Goal: Task Accomplishment & Management: Manage account settings

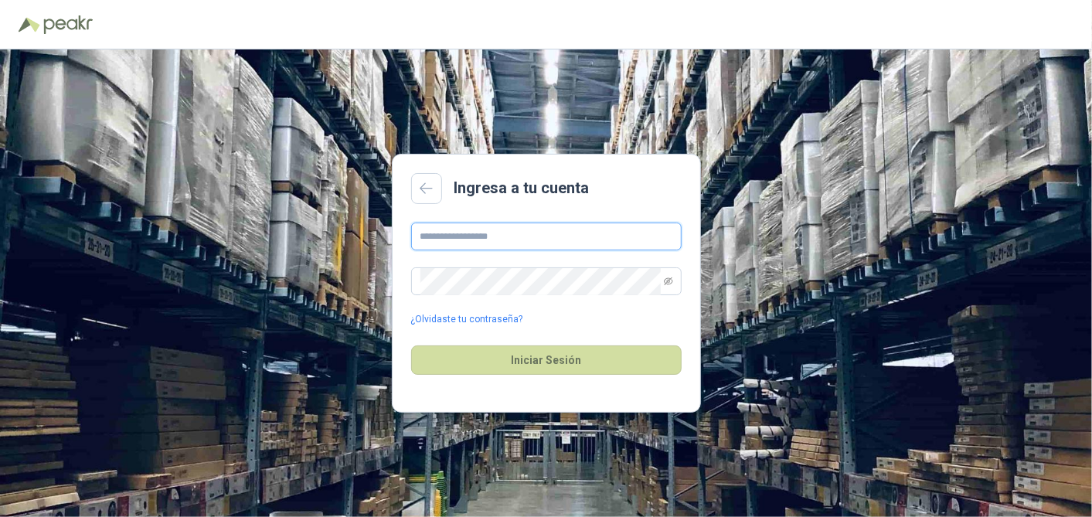
click at [492, 233] on input "text" at bounding box center [546, 236] width 270 height 28
click at [847, 241] on div "Ingresa a tu cuenta ¿Olvidaste tu contraseña? Iniciar Sesión" at bounding box center [546, 282] width 1092 height 467
click at [486, 226] on input "text" at bounding box center [546, 236] width 270 height 28
type input "**********"
click at [613, 239] on input "**********" at bounding box center [546, 236] width 270 height 28
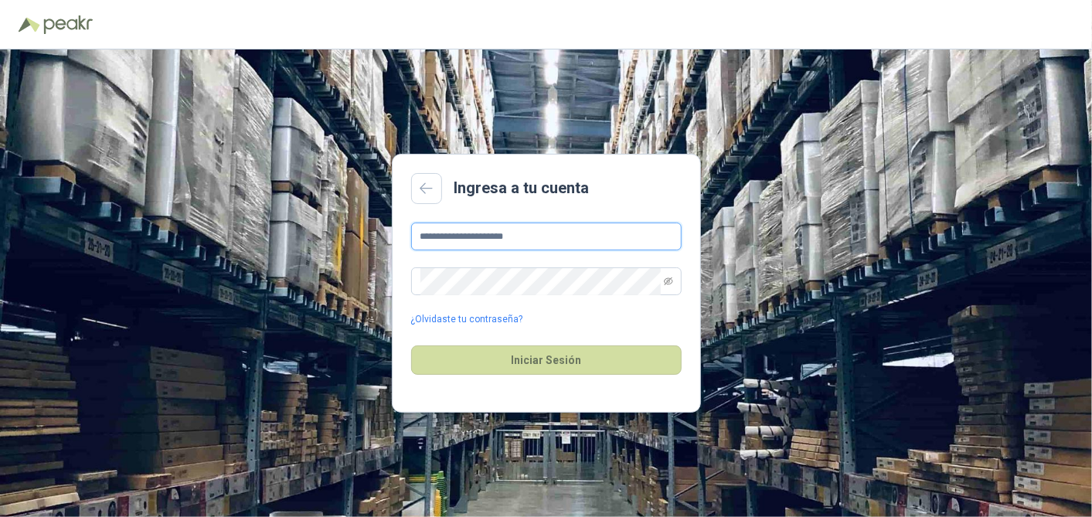
click at [613, 239] on input "**********" at bounding box center [546, 236] width 270 height 28
click at [852, 256] on div "**********" at bounding box center [546, 282] width 1092 height 467
click at [668, 282] on icon "eye-invisible" at bounding box center [668, 281] width 9 height 9
click at [411, 345] on button "Iniciar Sesión" at bounding box center [546, 359] width 270 height 29
click at [474, 311] on div "**********" at bounding box center [546, 274] width 270 height 104
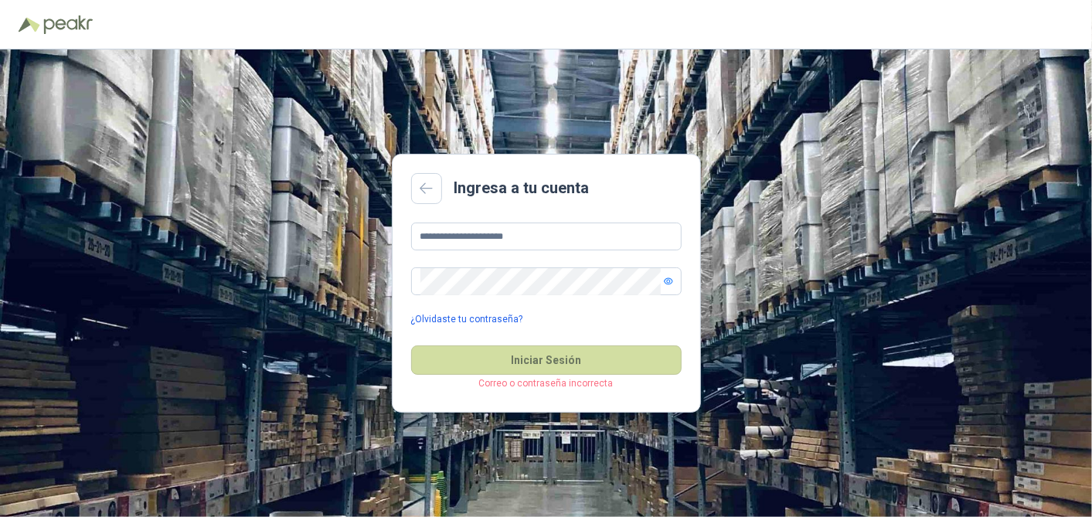
click at [467, 316] on link "¿Olvidaste tu contraseña?" at bounding box center [467, 319] width 112 height 15
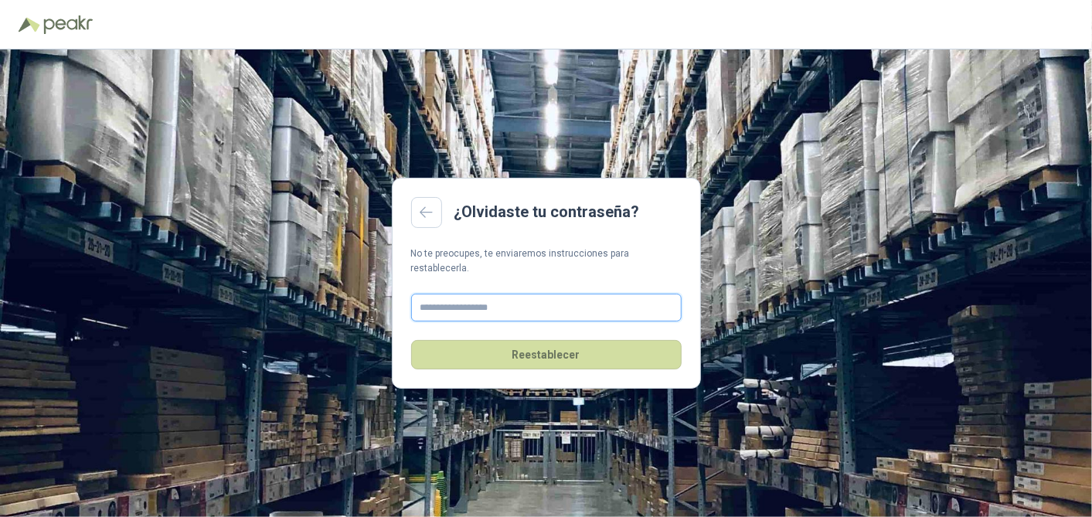
click at [490, 301] on input "text" at bounding box center [546, 308] width 270 height 28
type input "**********"
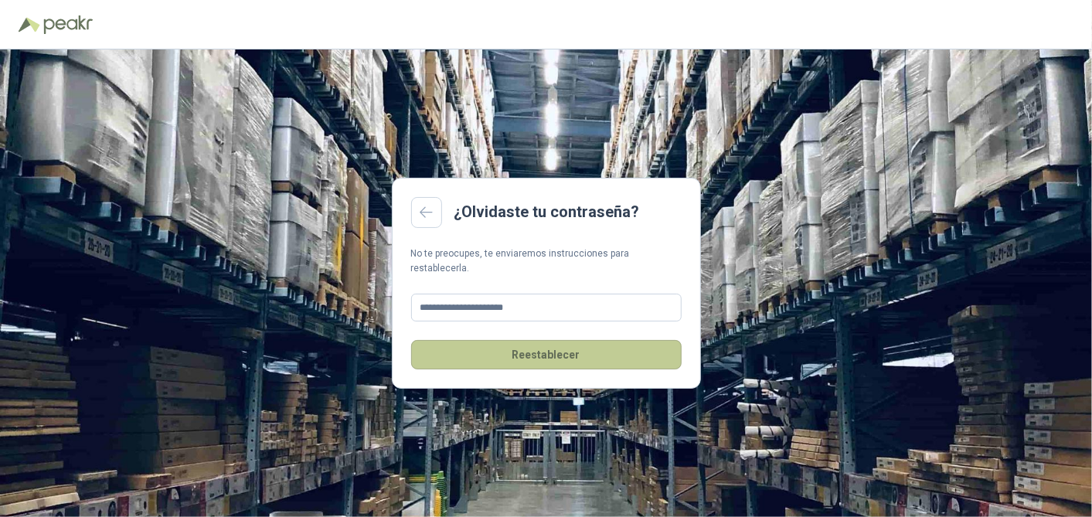
click at [518, 348] on button "Reestablecer" at bounding box center [546, 354] width 270 height 29
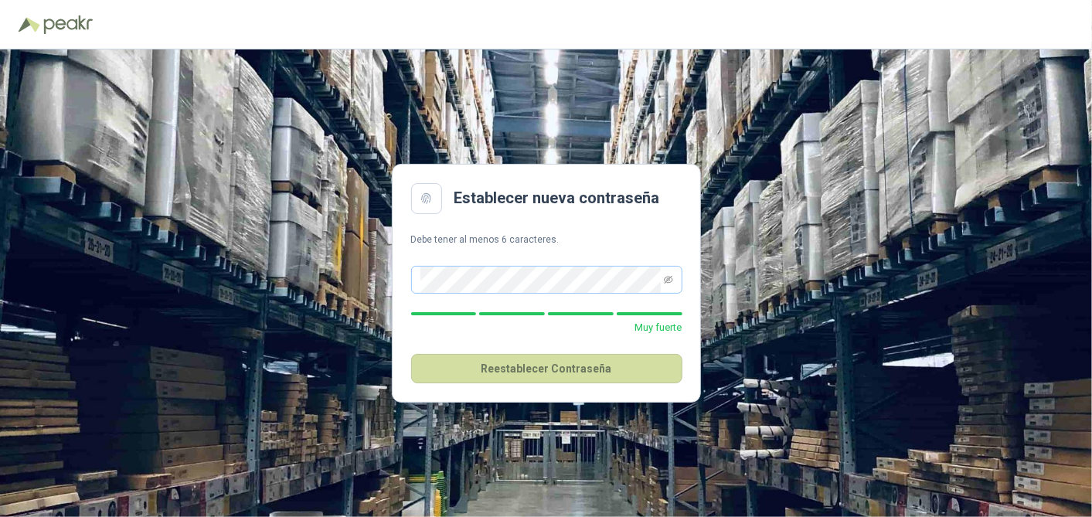
click at [664, 287] on span at bounding box center [668, 280] width 9 height 26
click at [667, 277] on icon "eye-invisible" at bounding box center [668, 279] width 9 height 9
click at [537, 366] on button "Reestablecer Contraseña" at bounding box center [546, 368] width 271 height 29
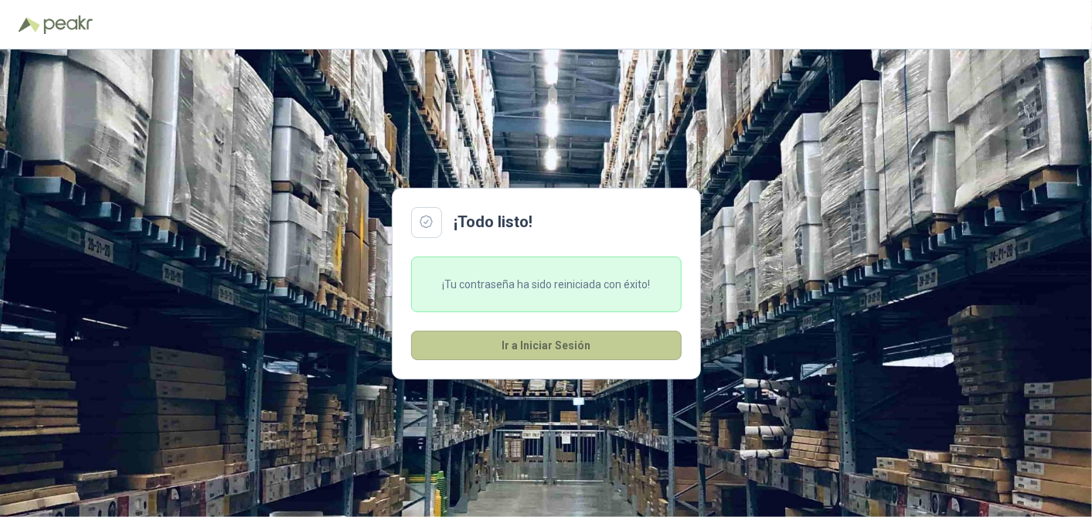
click at [551, 341] on button "Ir a Iniciar Sesión" at bounding box center [546, 345] width 270 height 29
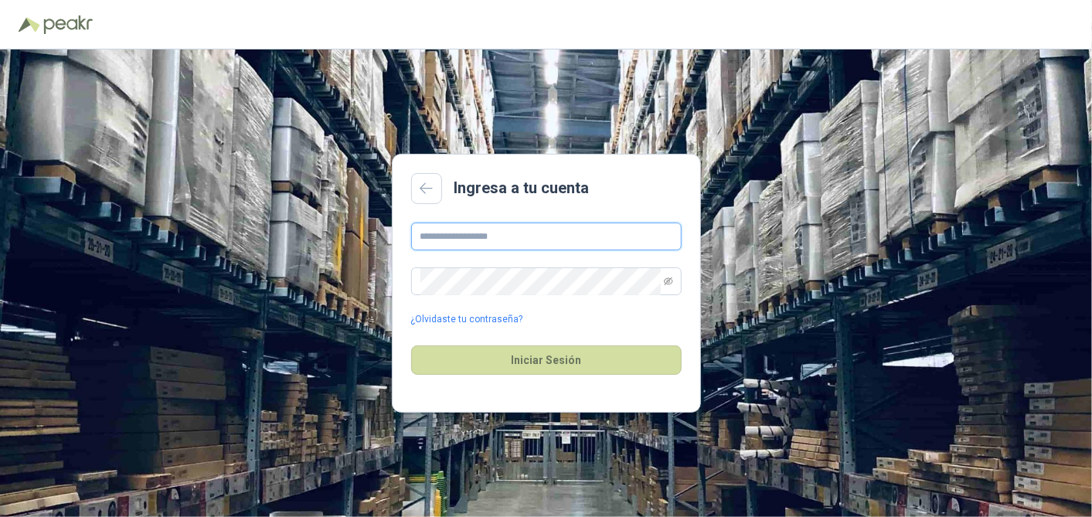
click at [481, 247] on input "text" at bounding box center [546, 236] width 270 height 28
type input "**********"
click at [666, 287] on span at bounding box center [668, 281] width 9 height 26
click at [667, 282] on icon "eye-invisible" at bounding box center [668, 281] width 9 height 9
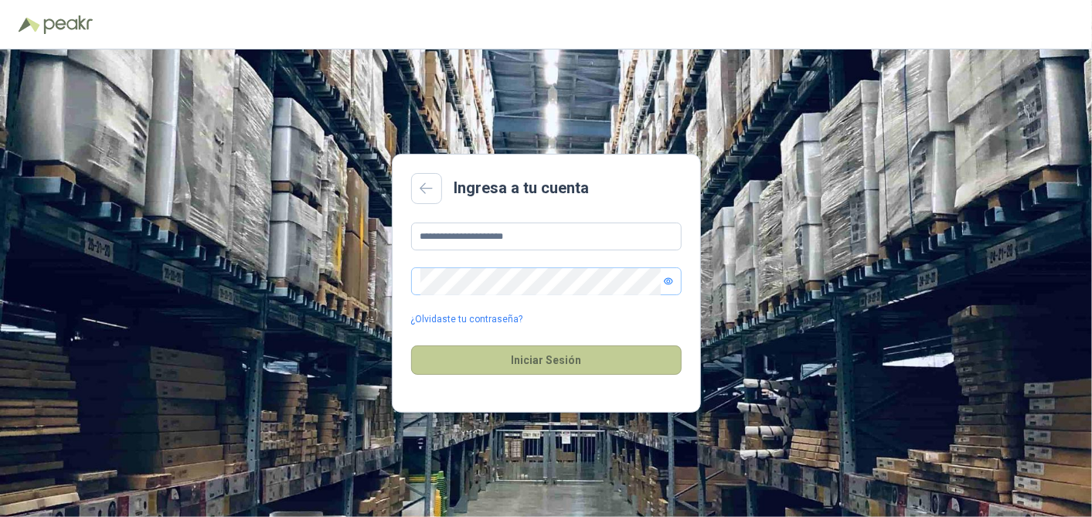
click at [544, 361] on button "Iniciar Sesión" at bounding box center [546, 359] width 270 height 29
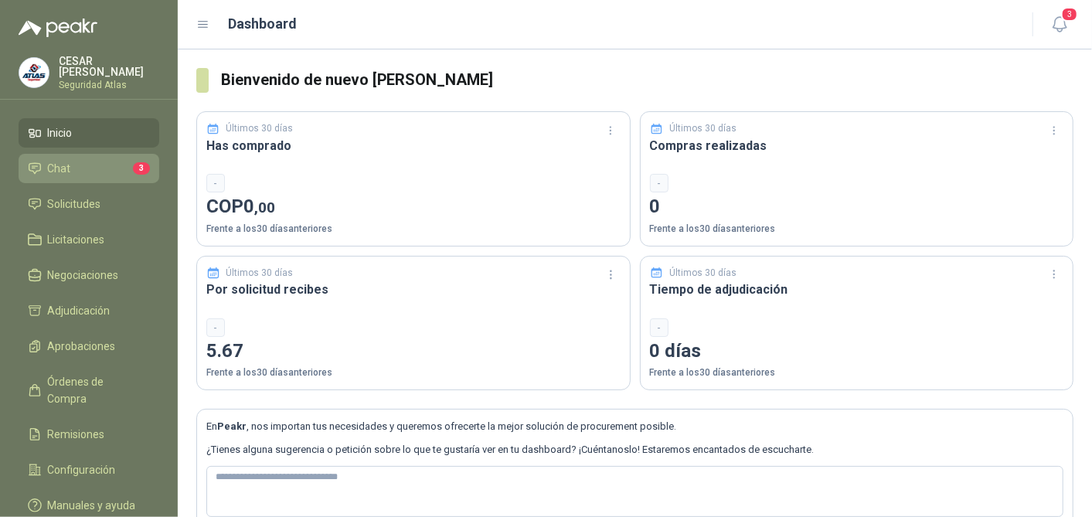
click at [67, 162] on span "Chat" at bounding box center [59, 168] width 23 height 17
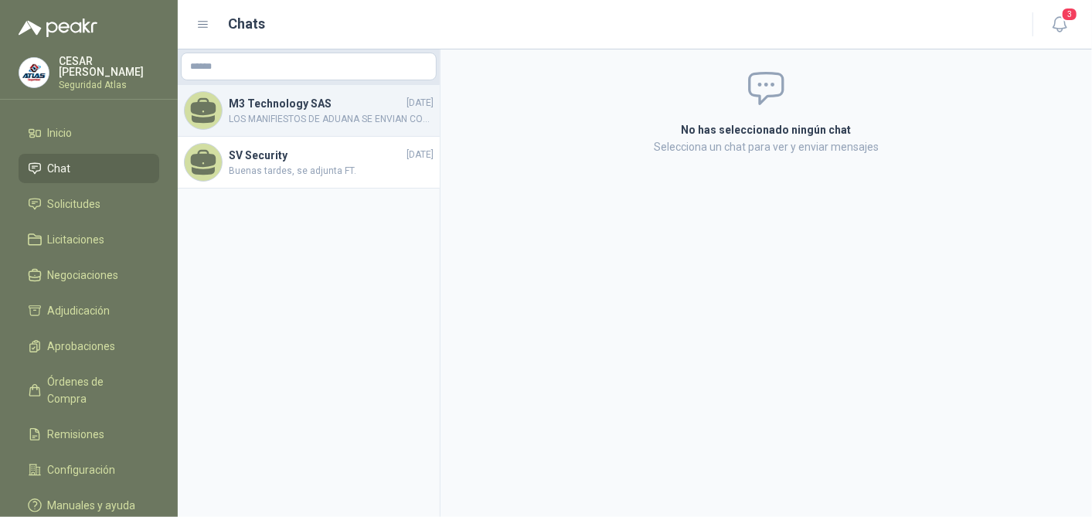
click at [307, 121] on span "LOS MANIFIESTOS DE ADUANA SE ENVIAN CON LAS DIADEMAS (SE ENVIAN ANEXOS)" at bounding box center [331, 119] width 205 height 15
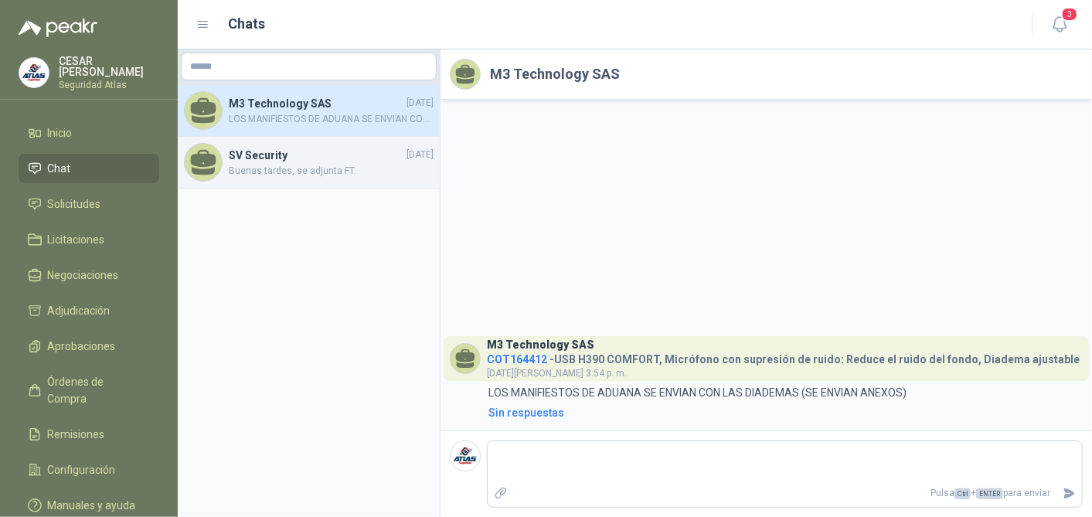
click at [304, 165] on span "Buenas tardes, se adjunta FT." at bounding box center [331, 171] width 205 height 15
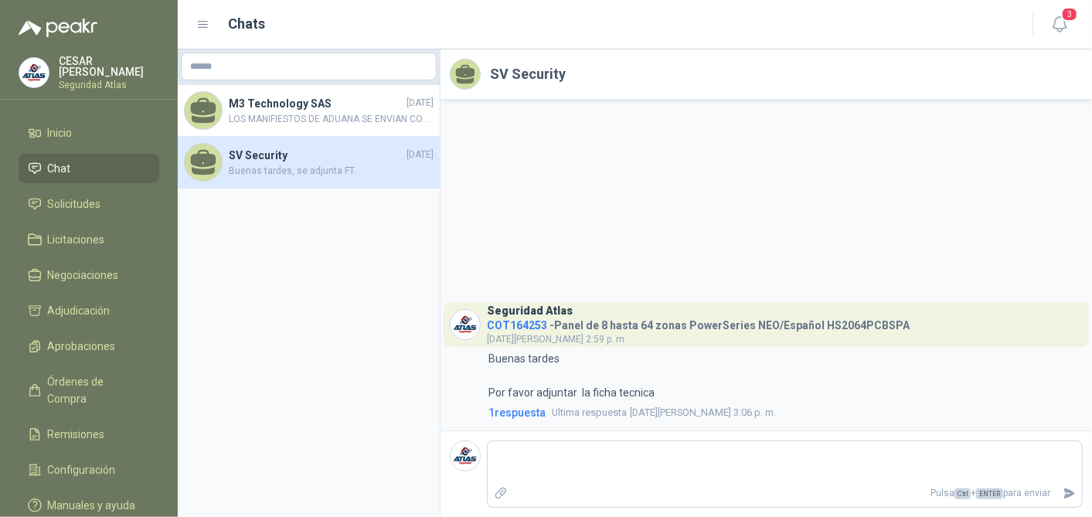
click at [79, 80] on p "Seguridad Atlas" at bounding box center [109, 84] width 100 height 9
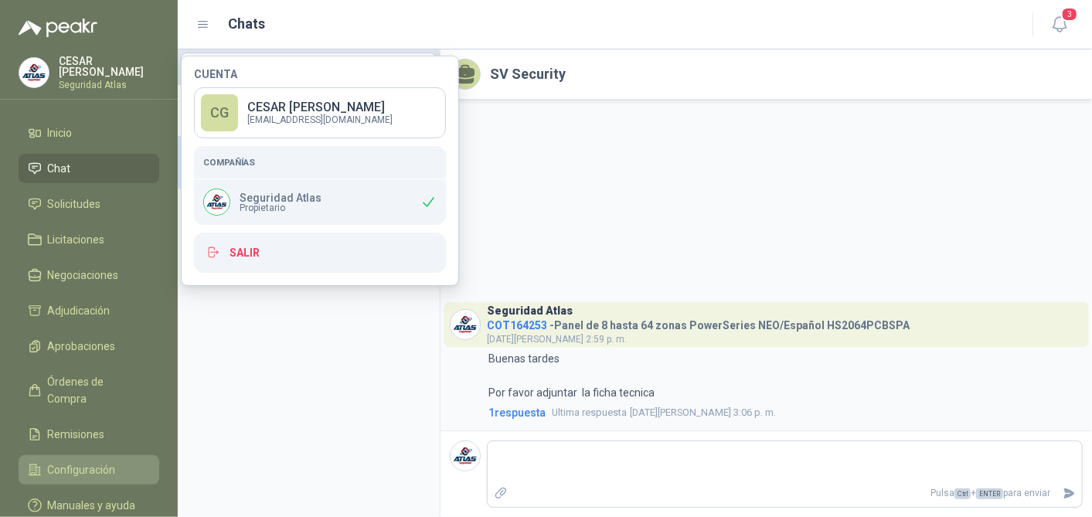
click at [73, 461] on span "Configuración" at bounding box center [82, 469] width 68 height 17
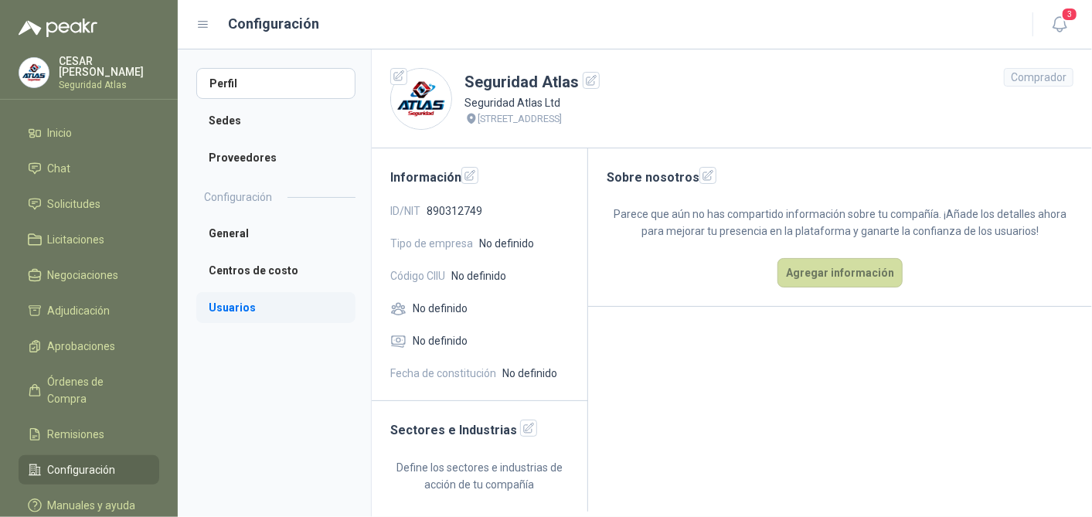
click at [265, 307] on li "Usuarios" at bounding box center [275, 307] width 159 height 31
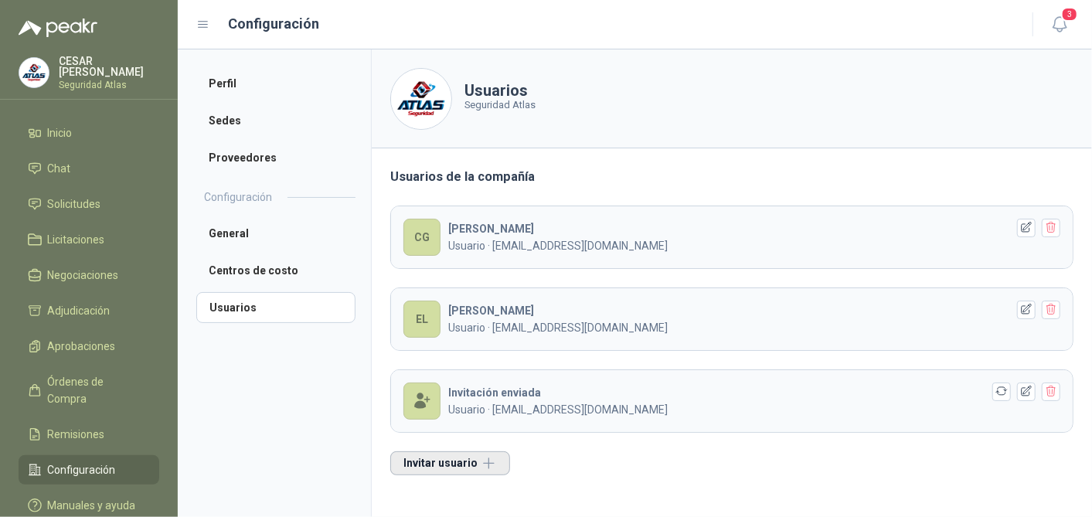
click at [461, 463] on button "Invitar usuario" at bounding box center [450, 463] width 120 height 24
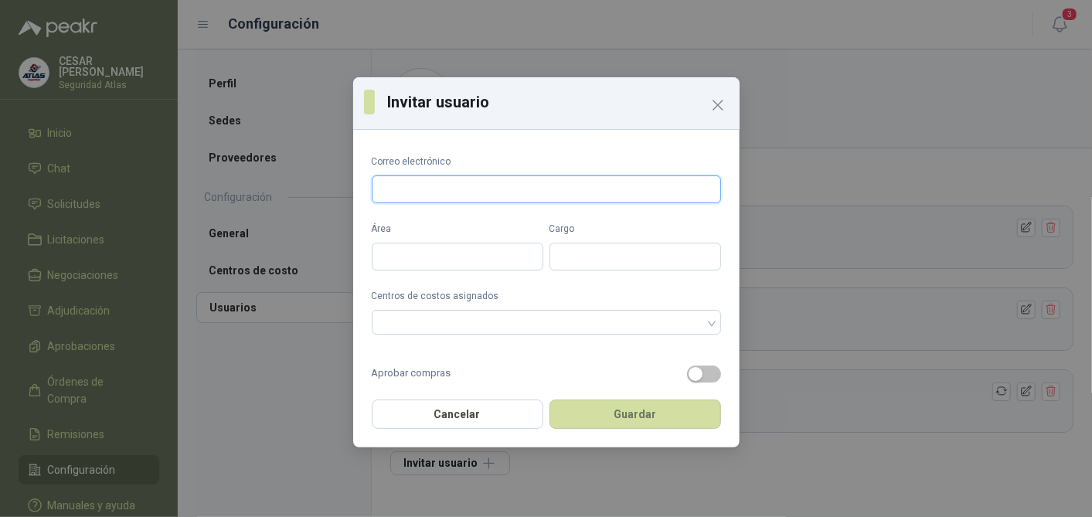
click at [441, 191] on input "Correo electrónico" at bounding box center [546, 189] width 349 height 28
click at [441, 181] on input "Correo electrónico" at bounding box center [546, 189] width 349 height 28
paste input "**********"
type input "**********"
click at [406, 245] on input "Área" at bounding box center [458, 257] width 172 height 28
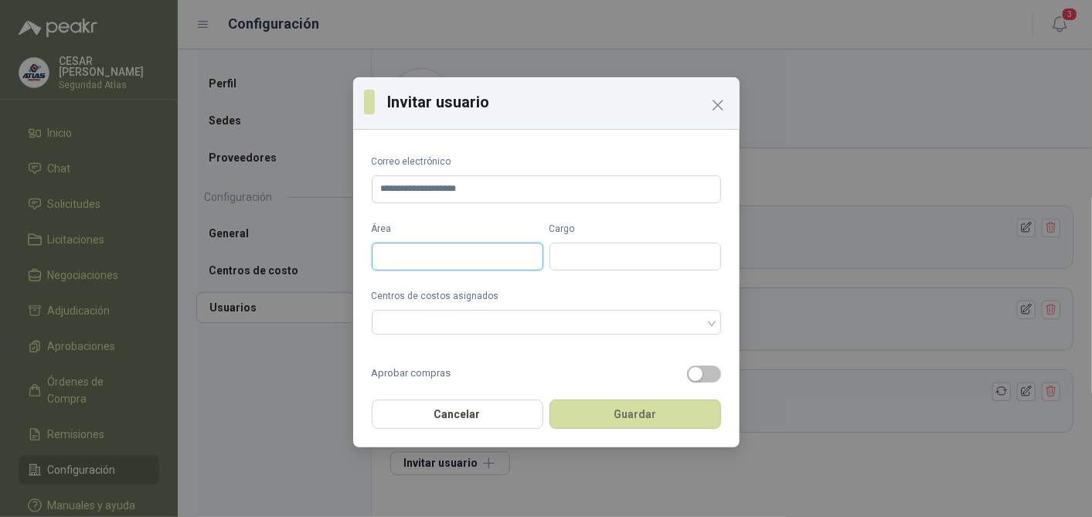
type input "*******"
type input "********"
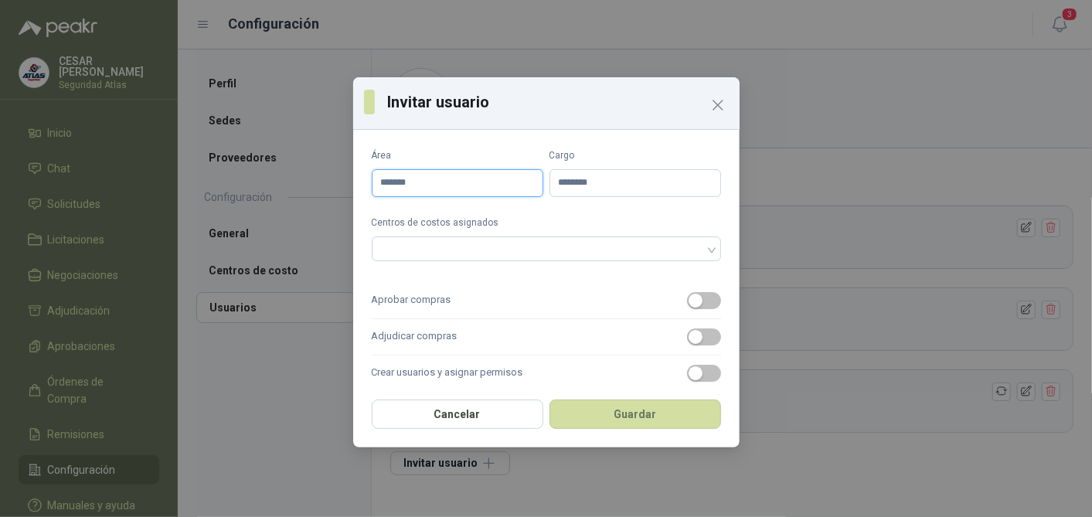
scroll to position [172, 0]
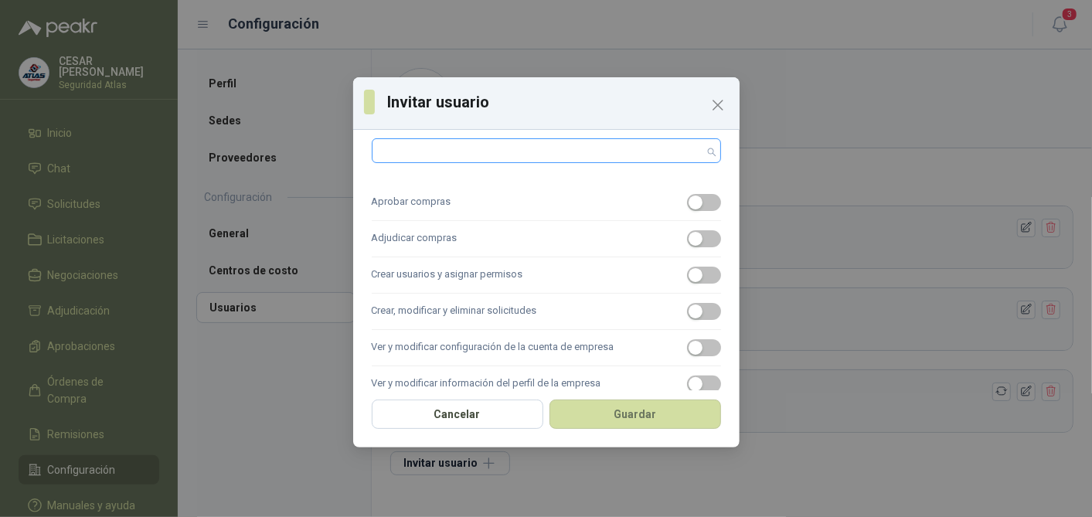
click at [674, 151] on div at bounding box center [538, 150] width 327 height 11
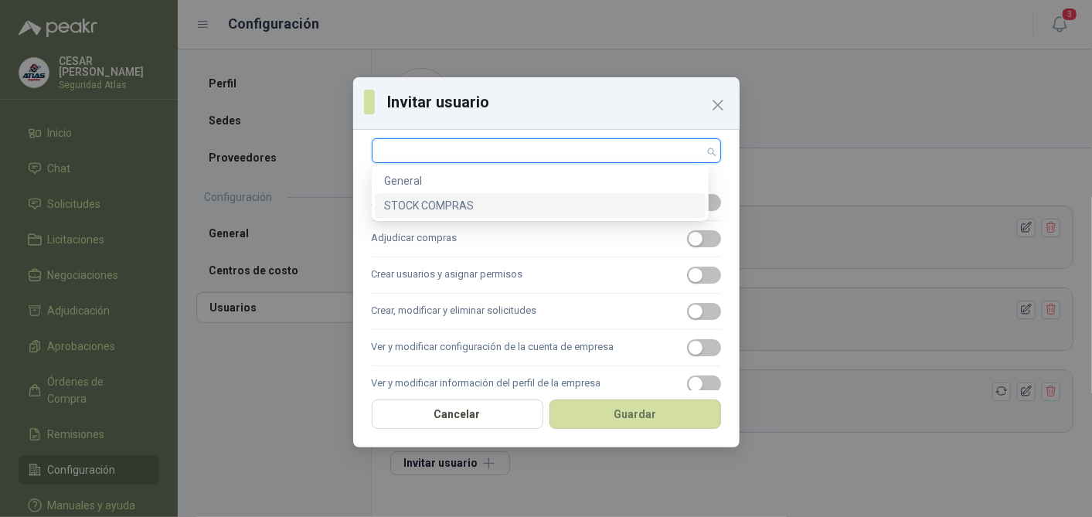
click at [480, 207] on div "STOCK COMPRAS" at bounding box center [540, 205] width 312 height 17
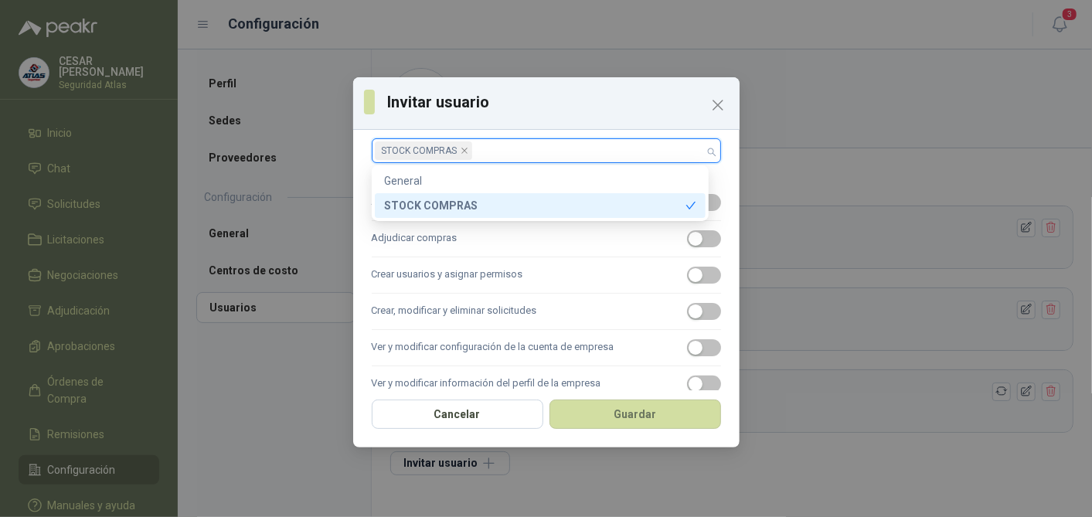
click at [456, 202] on div "STOCK COMPRAS" at bounding box center [534, 205] width 301 height 17
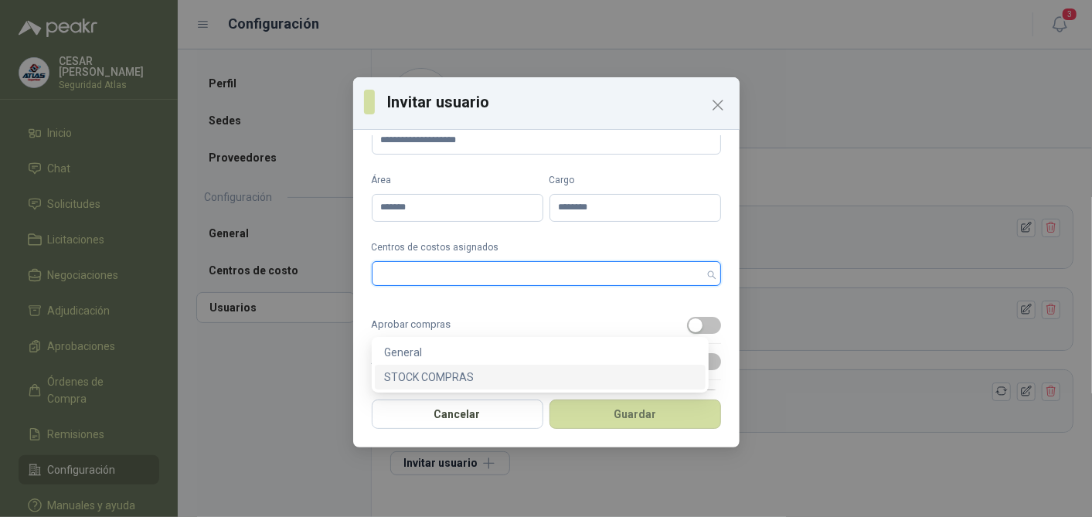
scroll to position [0, 0]
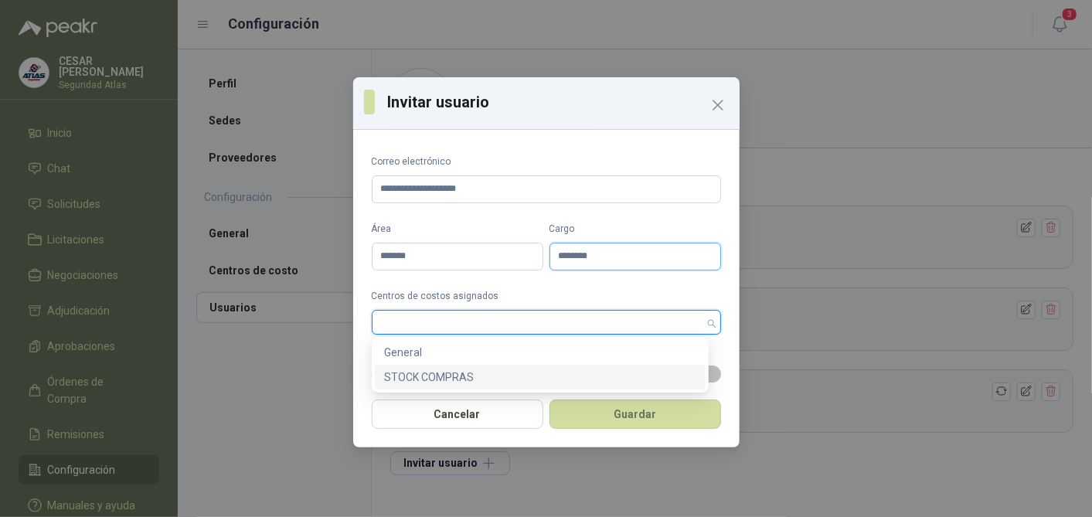
click at [598, 251] on input "********" at bounding box center [635, 257] width 172 height 28
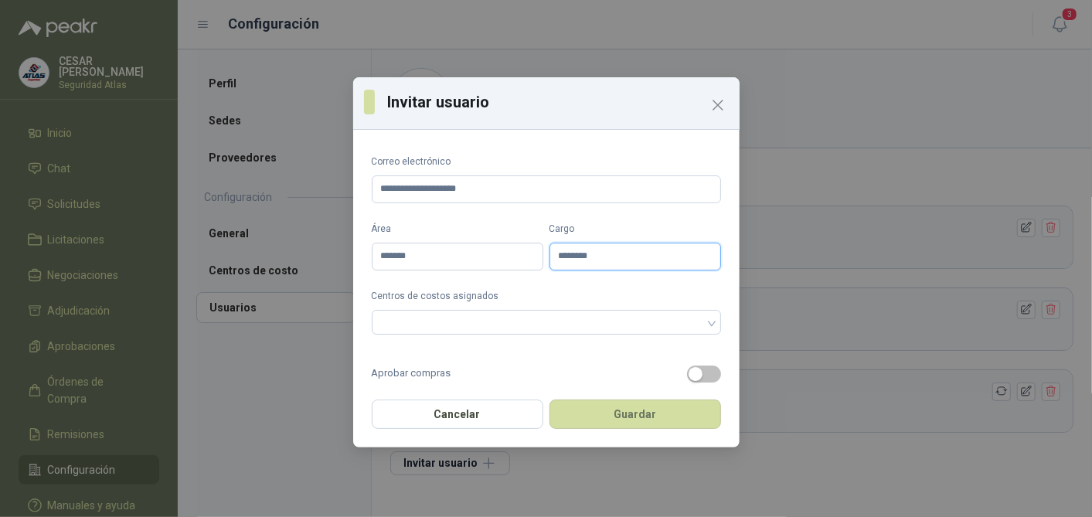
click at [598, 251] on input "********" at bounding box center [635, 257] width 172 height 28
click at [562, 331] on div at bounding box center [546, 322] width 349 height 25
type input "**********"
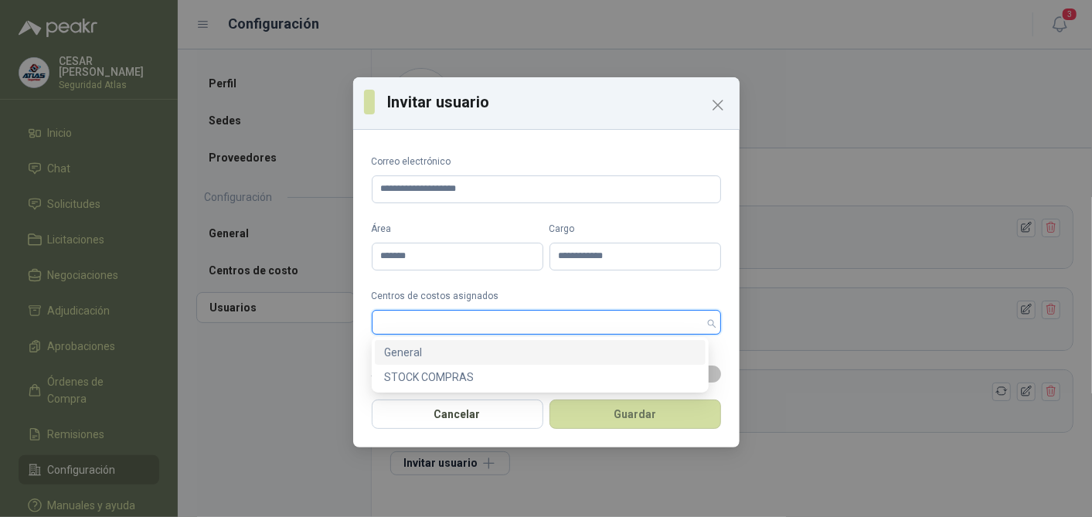
click at [473, 351] on div "General" at bounding box center [540, 352] width 312 height 17
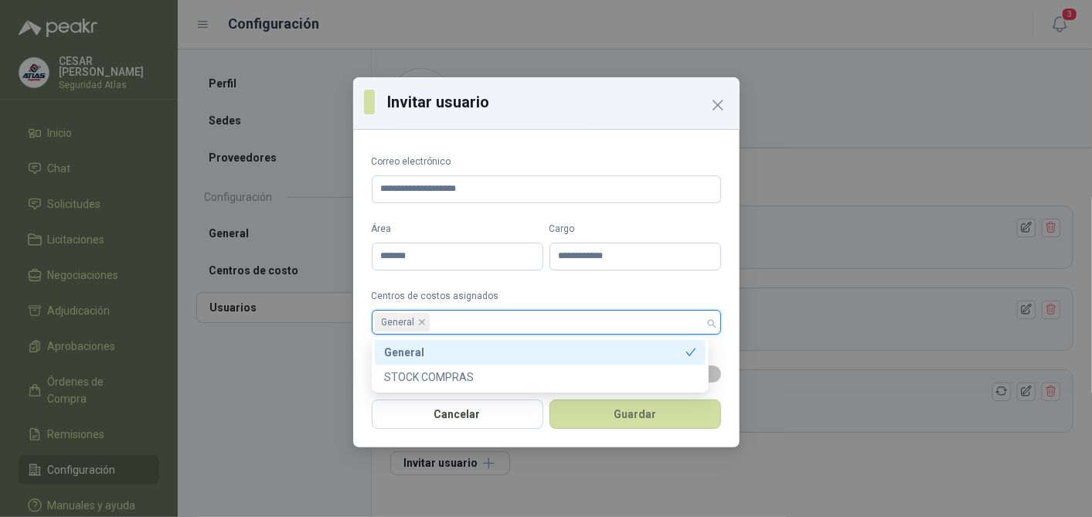
click at [579, 348] on div "General" at bounding box center [534, 352] width 301 height 17
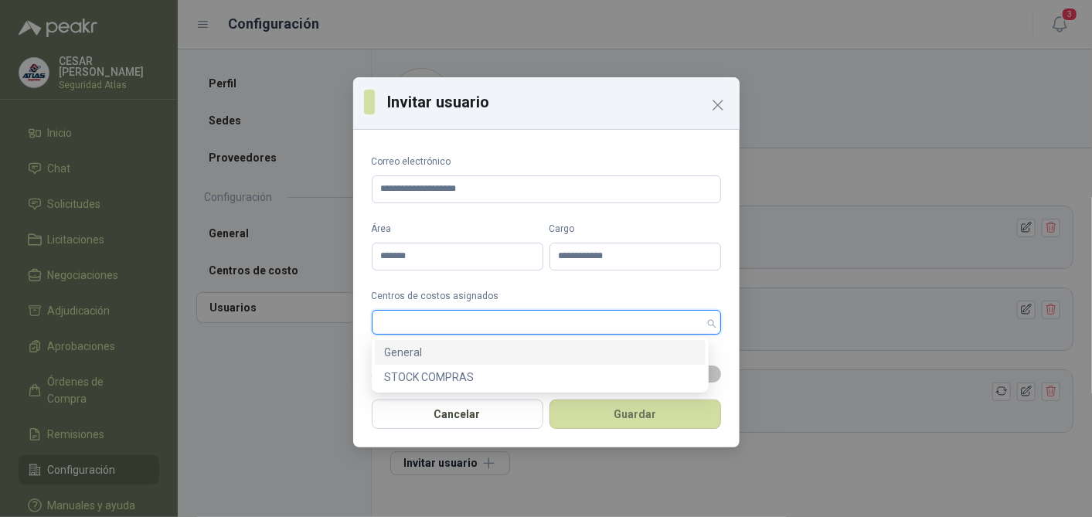
click at [581, 322] on div at bounding box center [538, 322] width 327 height 11
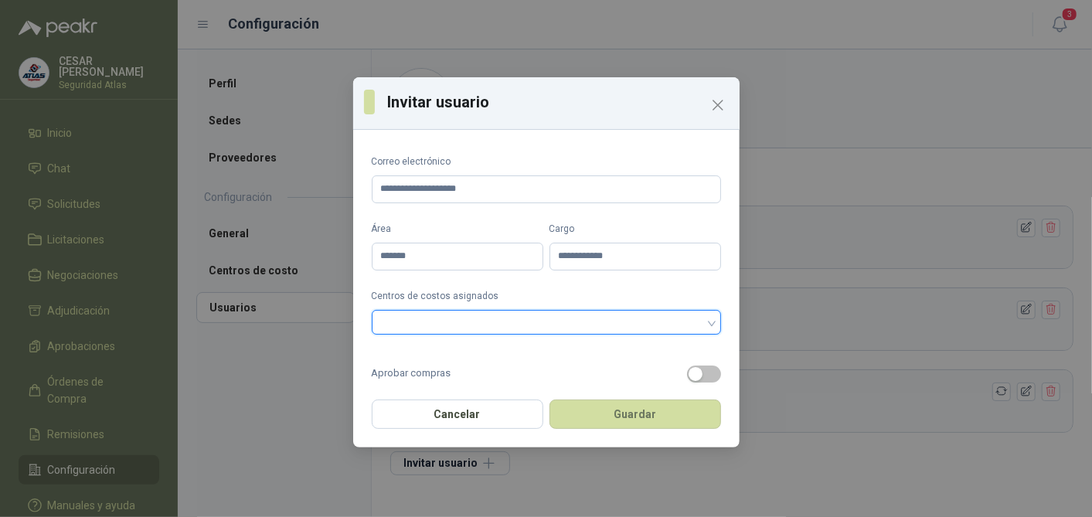
scroll to position [172, 0]
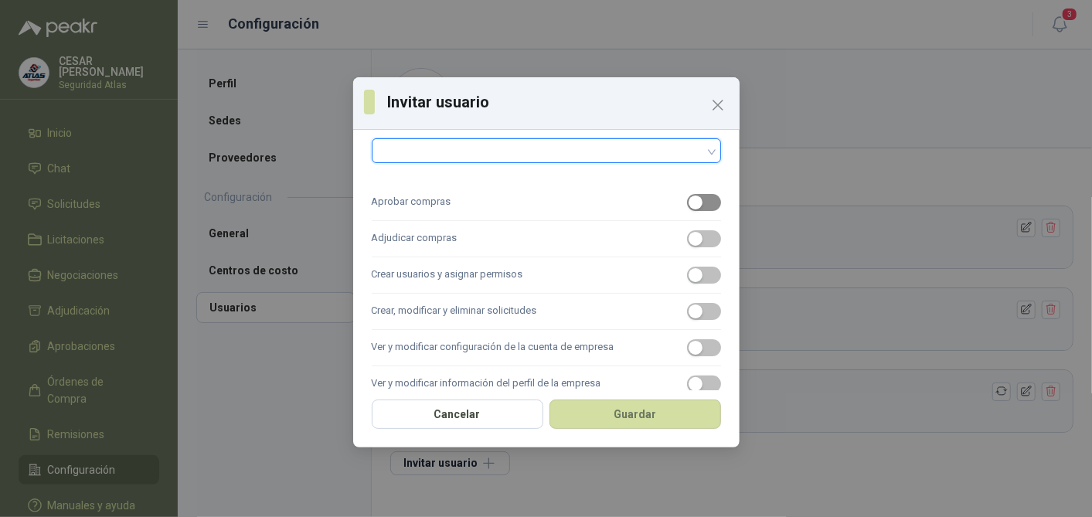
click at [688, 204] on div "button" at bounding box center [695, 202] width 14 height 14
click at [688, 240] on div "button" at bounding box center [695, 239] width 14 height 14
click at [693, 314] on span "button" at bounding box center [704, 311] width 34 height 17
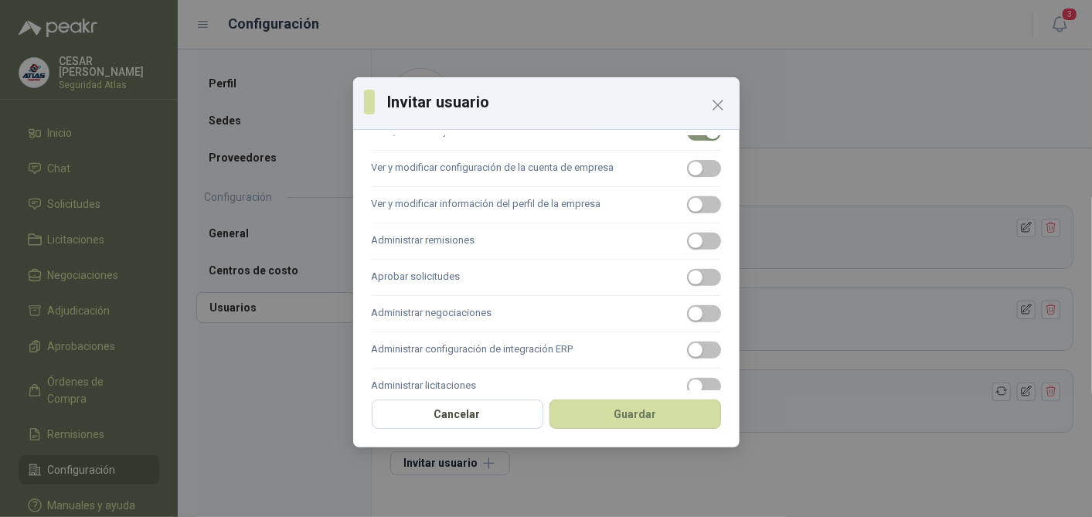
scroll to position [375, 0]
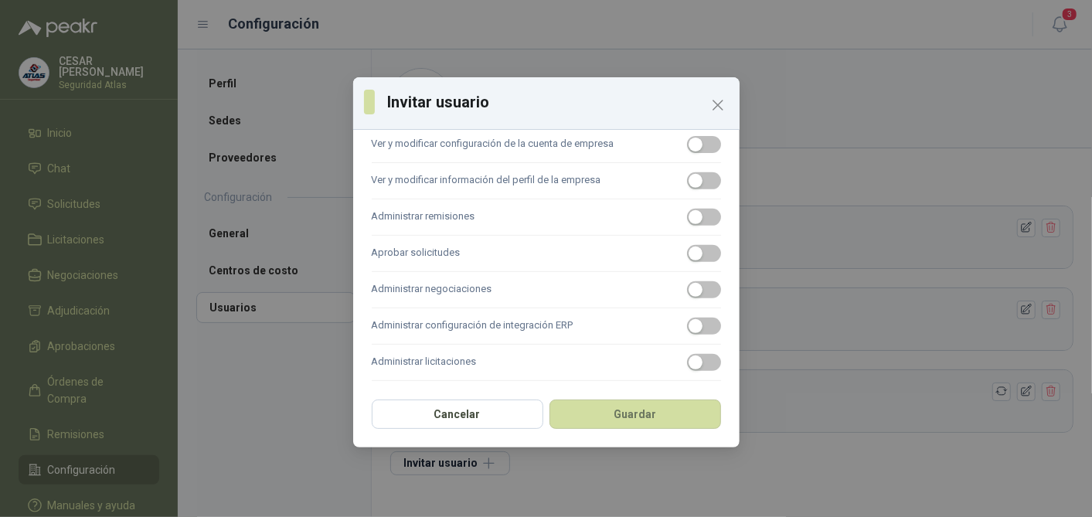
click at [474, 396] on div "Cancelar Guardar" at bounding box center [546, 418] width 386 height 57
click at [474, 410] on button "Cancelar" at bounding box center [458, 413] width 172 height 29
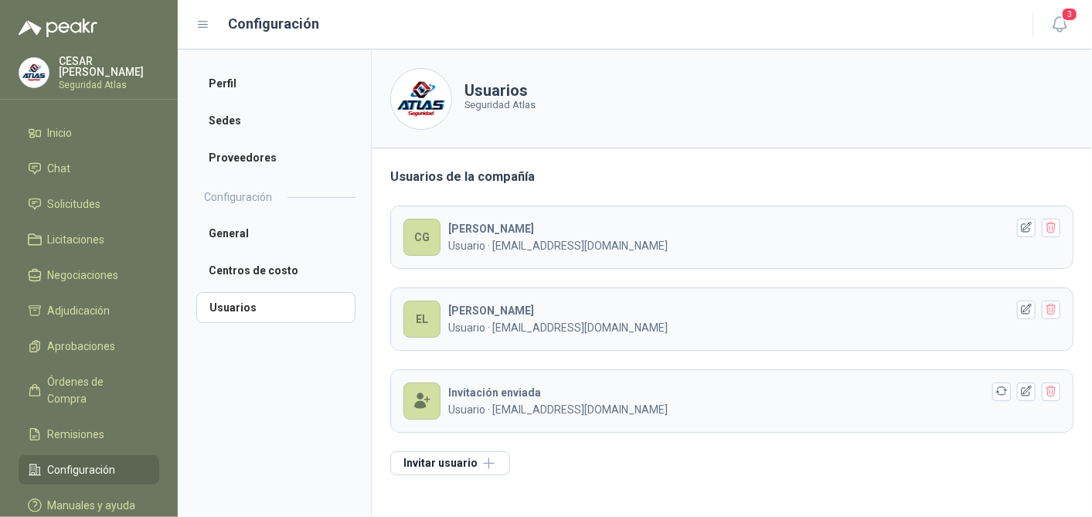
click at [523, 313] on div "[PERSON_NAME] Usuario · [EMAIL_ADDRESS][DOMAIN_NAME]" at bounding box center [727, 319] width 558 height 34
click at [1026, 309] on icon "button" at bounding box center [1026, 309] width 13 height 13
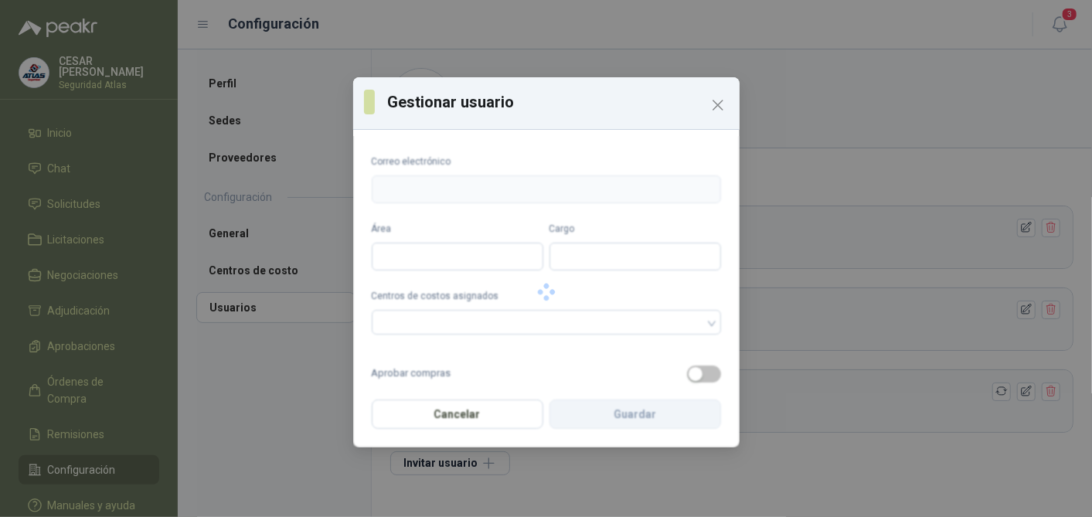
type input "**********"
type input "*******"
type input "********"
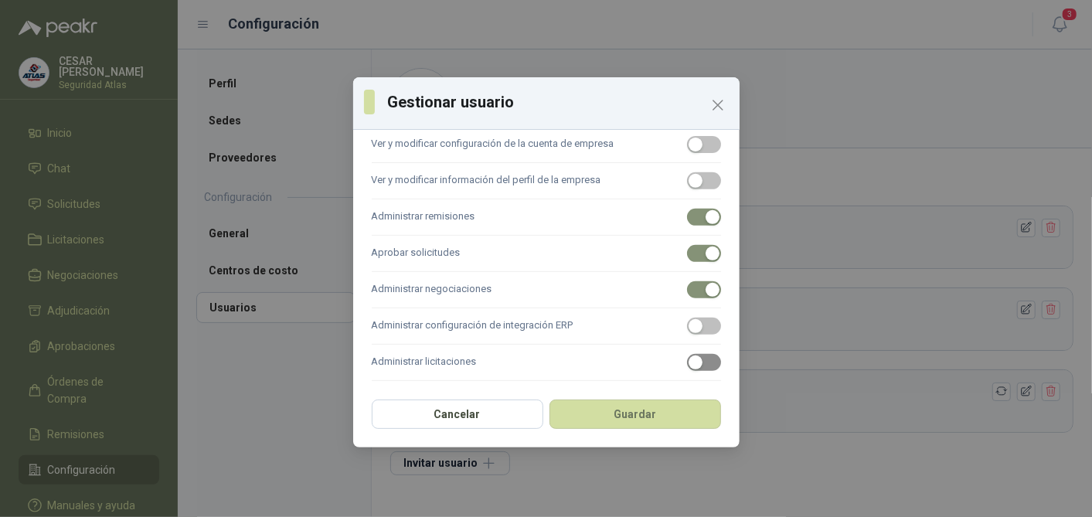
click at [688, 366] on div "button" at bounding box center [695, 362] width 14 height 14
click at [642, 417] on button "Guardar" at bounding box center [635, 413] width 172 height 29
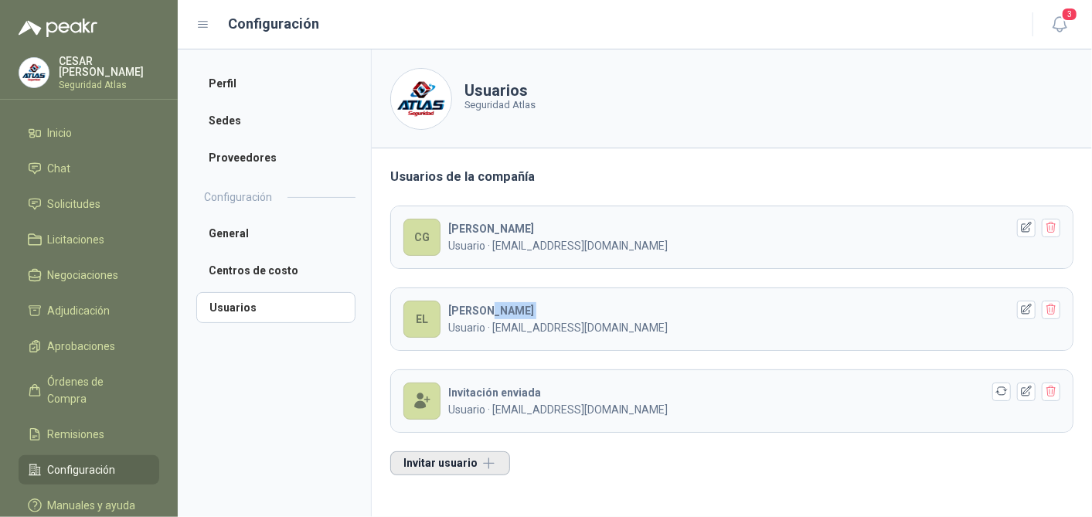
click at [448, 463] on button "Invitar usuario" at bounding box center [450, 463] width 120 height 24
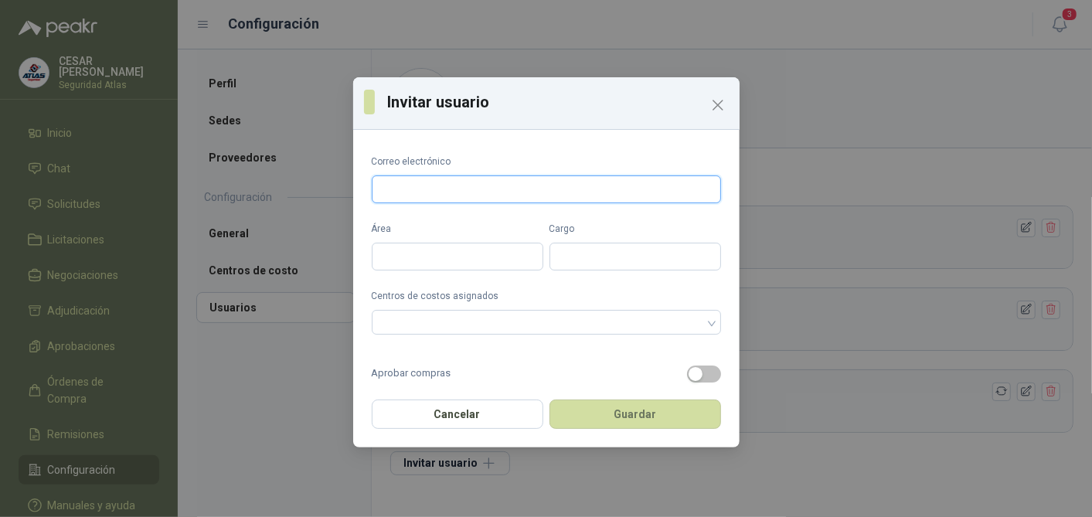
click at [409, 187] on input "Correo electrónico" at bounding box center [546, 189] width 349 height 28
type input "**********"
type input "*******"
type input "**********"
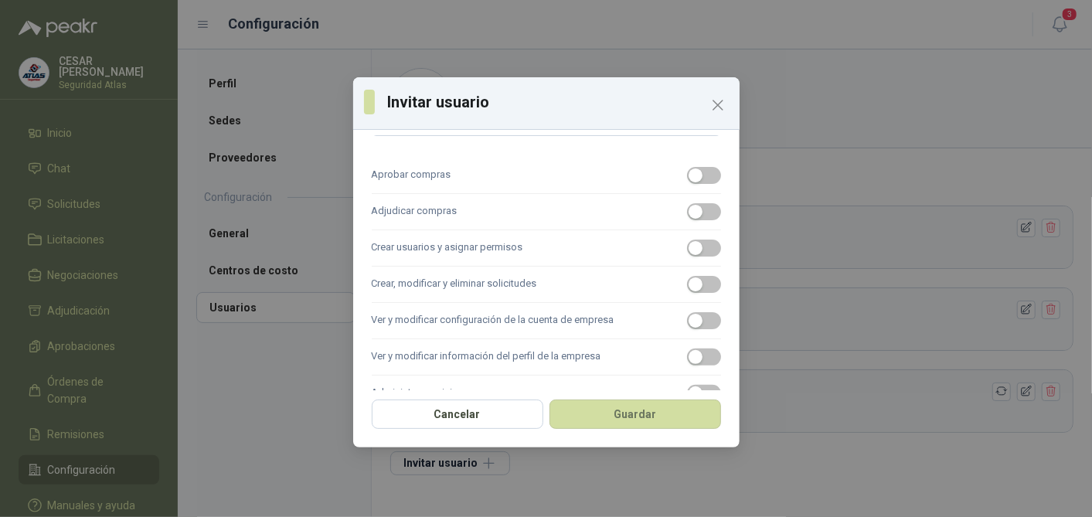
scroll to position [172, 0]
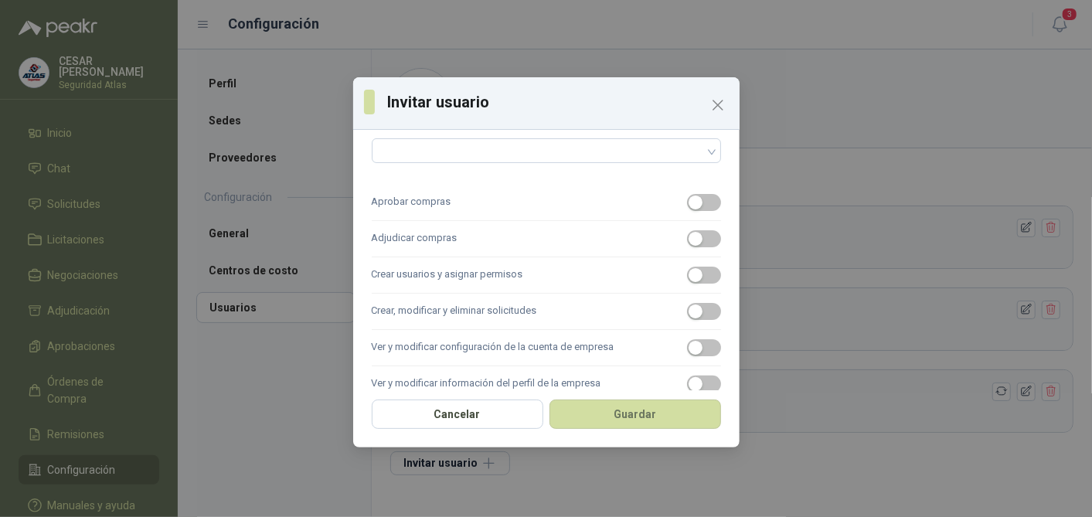
click at [682, 216] on label "Aprobar compras" at bounding box center [546, 203] width 349 height 36
click at [687, 211] on button "Aprobar compras" at bounding box center [704, 202] width 34 height 17
click at [688, 233] on div "button" at bounding box center [695, 239] width 14 height 14
click at [690, 309] on button "Crear, modificar y eliminar solicitudes" at bounding box center [704, 311] width 34 height 17
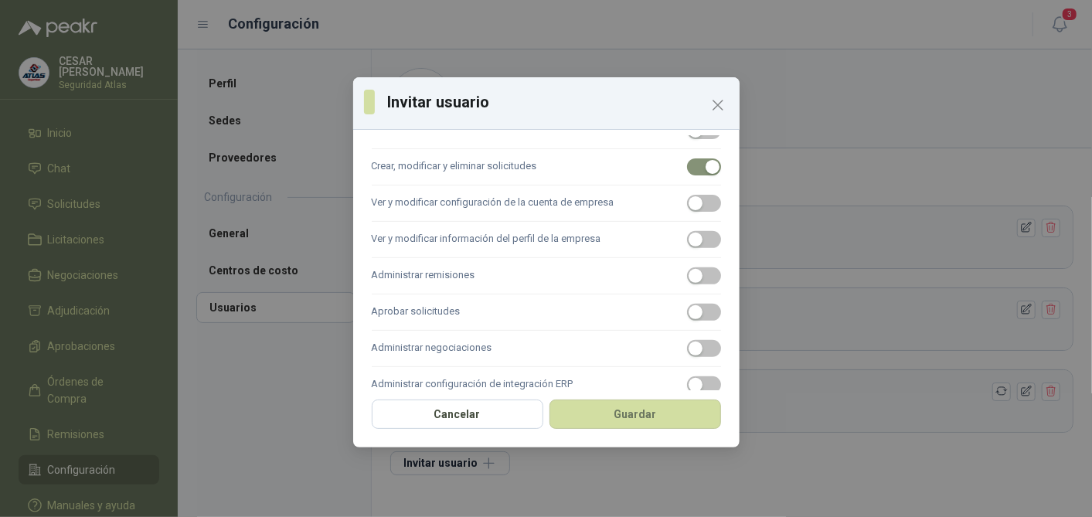
scroll to position [343, 0]
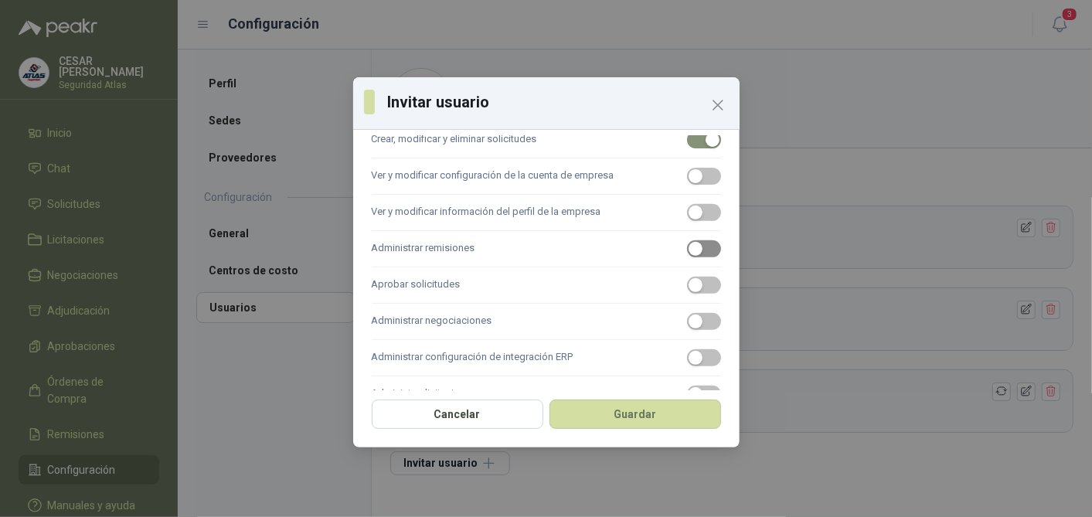
click at [701, 243] on span "button" at bounding box center [704, 248] width 34 height 17
click at [692, 277] on span "button" at bounding box center [704, 285] width 34 height 17
click at [688, 314] on div "button" at bounding box center [695, 321] width 14 height 14
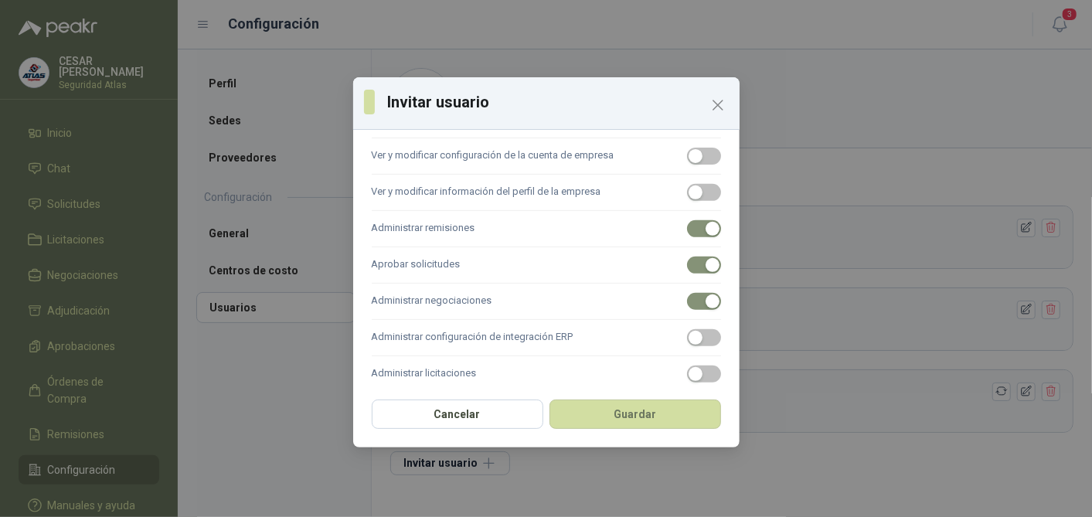
scroll to position [375, 0]
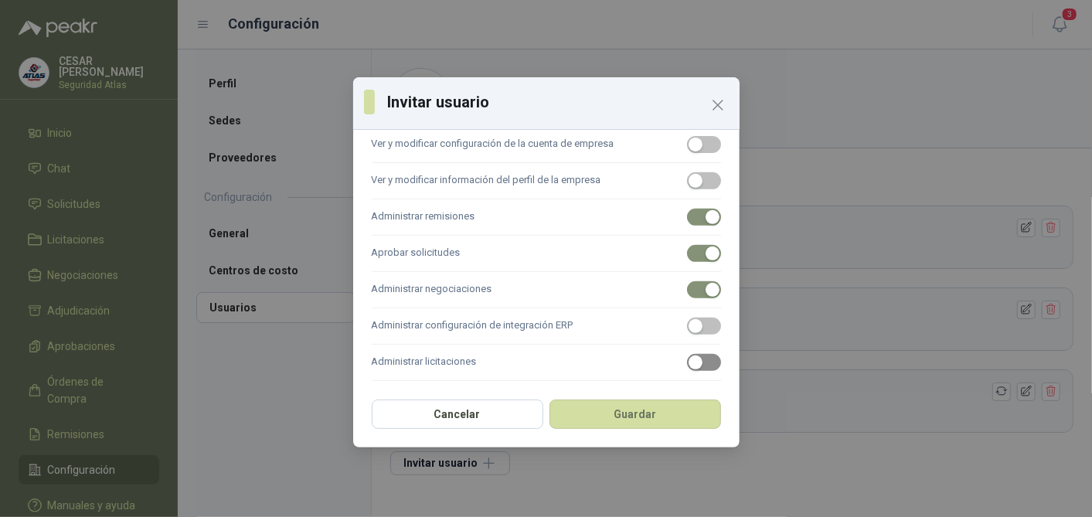
click at [688, 358] on div "button" at bounding box center [695, 362] width 14 height 14
click at [672, 406] on button "Guardar" at bounding box center [635, 413] width 172 height 29
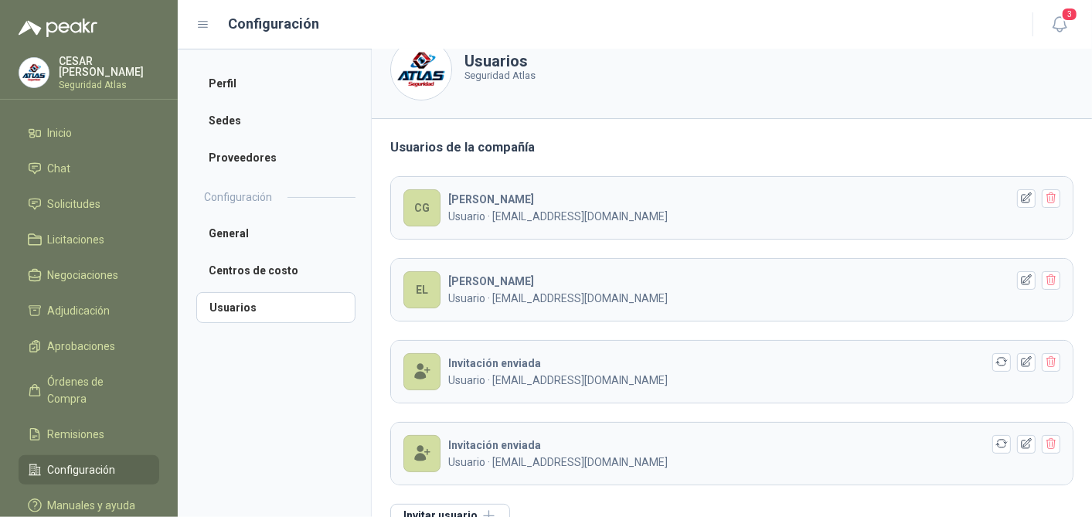
scroll to position [56, 0]
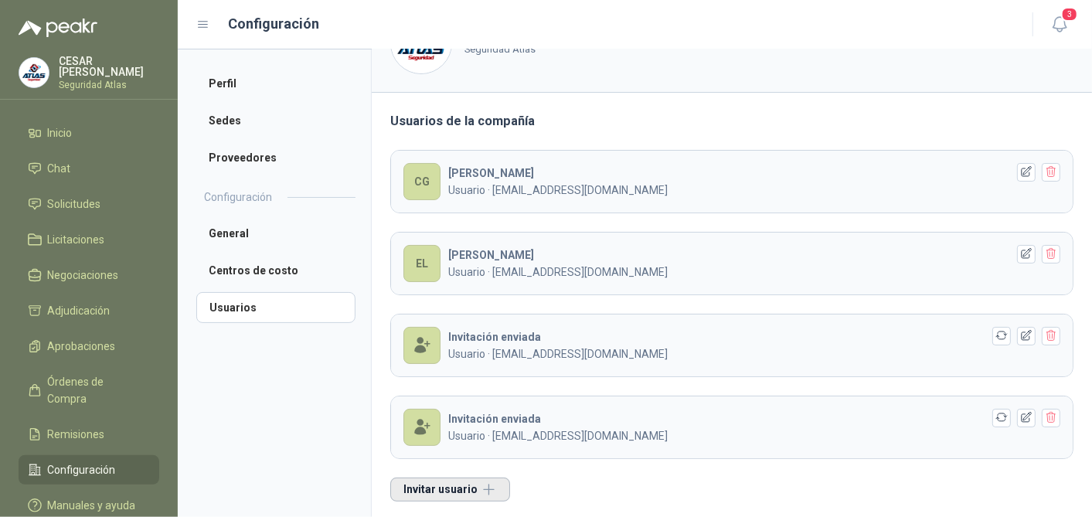
click at [472, 477] on button "Invitar usuario" at bounding box center [450, 489] width 120 height 24
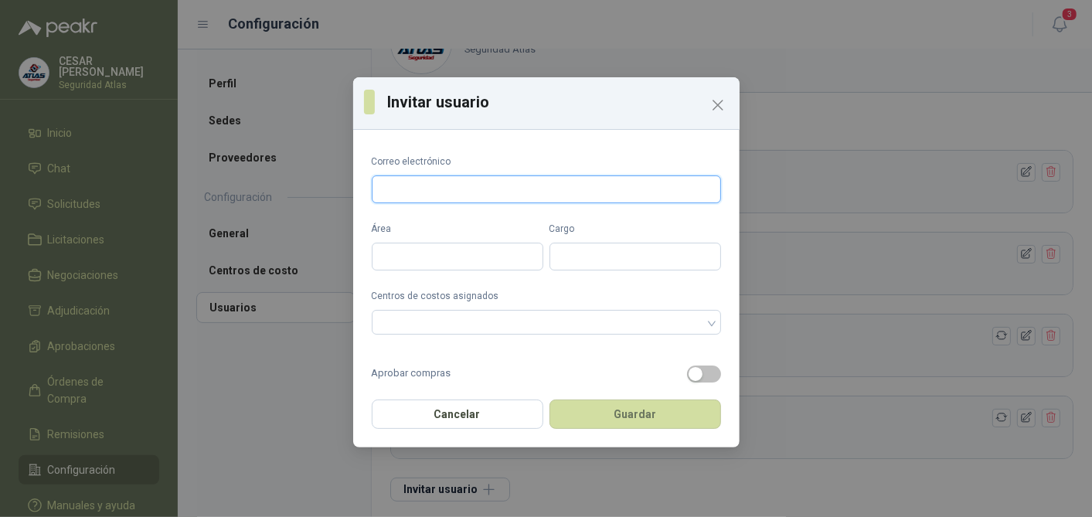
click at [523, 196] on input "Correo electrónico" at bounding box center [546, 189] width 349 height 28
paste input "**********"
type input "**********"
click at [443, 241] on div "Área" at bounding box center [458, 246] width 172 height 49
click at [434, 253] on input "Área" at bounding box center [458, 257] width 172 height 28
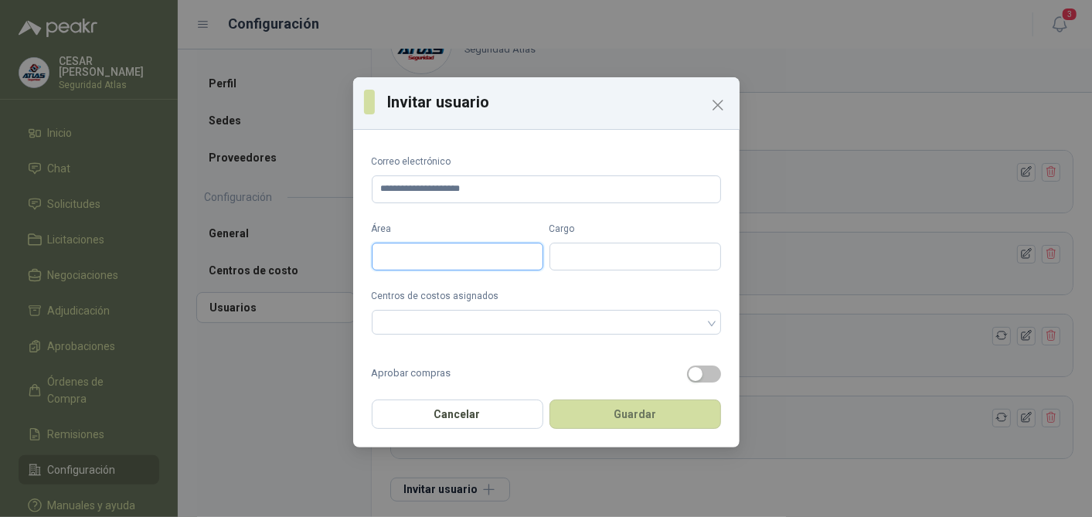
type input "*******"
type input "**********"
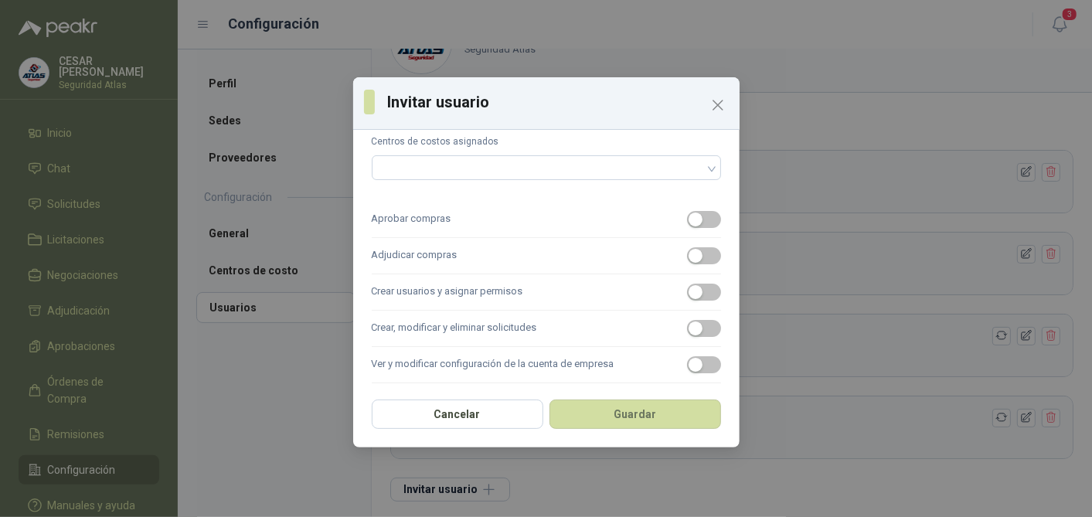
scroll to position [172, 0]
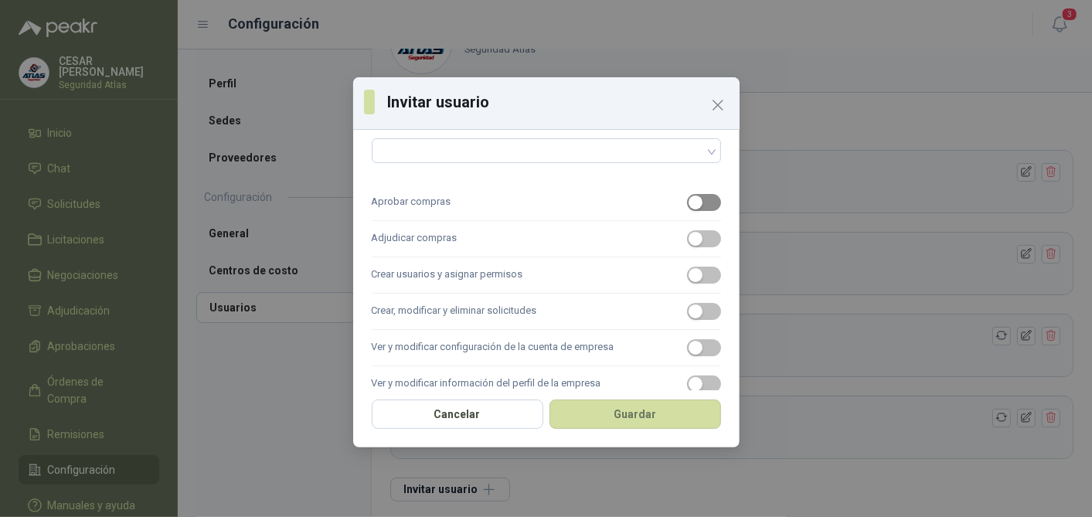
click at [688, 198] on div "button" at bounding box center [695, 202] width 14 height 14
click at [688, 236] on div "button" at bounding box center [695, 239] width 14 height 14
click at [690, 312] on button "Crear, modificar y eliminar solicitudes" at bounding box center [704, 311] width 34 height 17
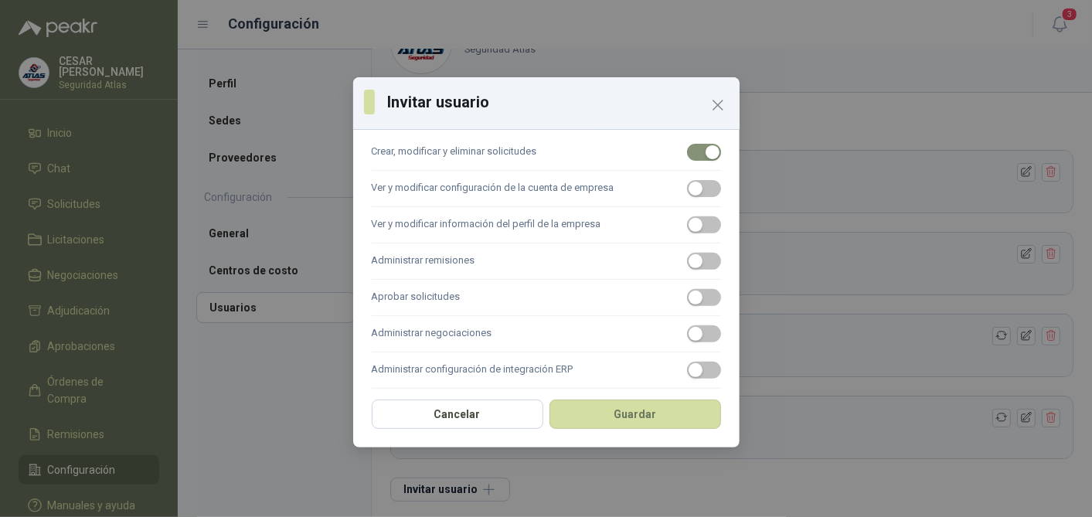
scroll to position [343, 0]
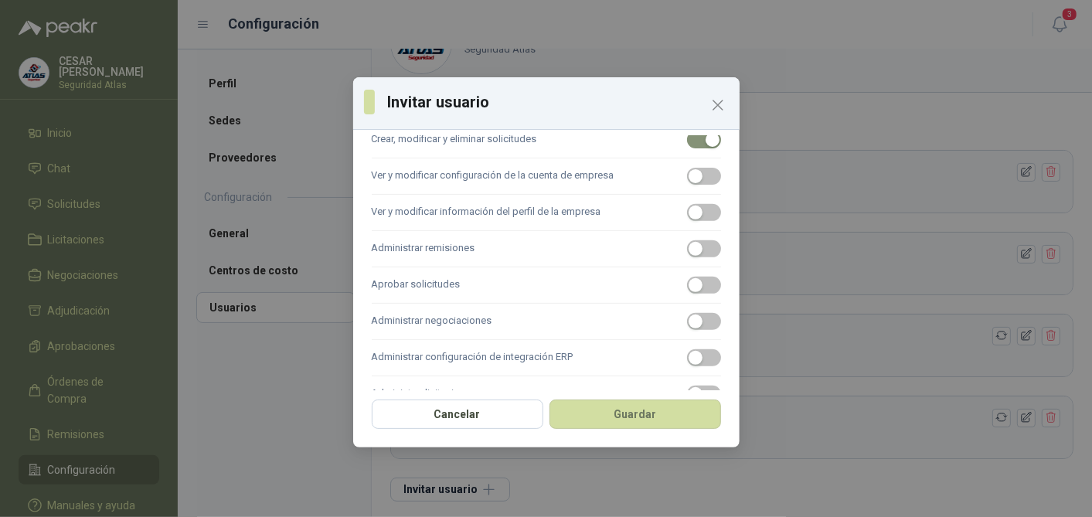
drag, startPoint x: 681, startPoint y: 245, endPoint x: 684, endPoint y: 256, distance: 11.1
click at [688, 245] on div "button" at bounding box center [695, 249] width 14 height 14
click at [691, 277] on span "button" at bounding box center [704, 285] width 34 height 17
click at [687, 309] on label "Administrar negociaciones" at bounding box center [546, 322] width 349 height 36
click at [687, 313] on button "Administrar negociaciones" at bounding box center [704, 321] width 34 height 17
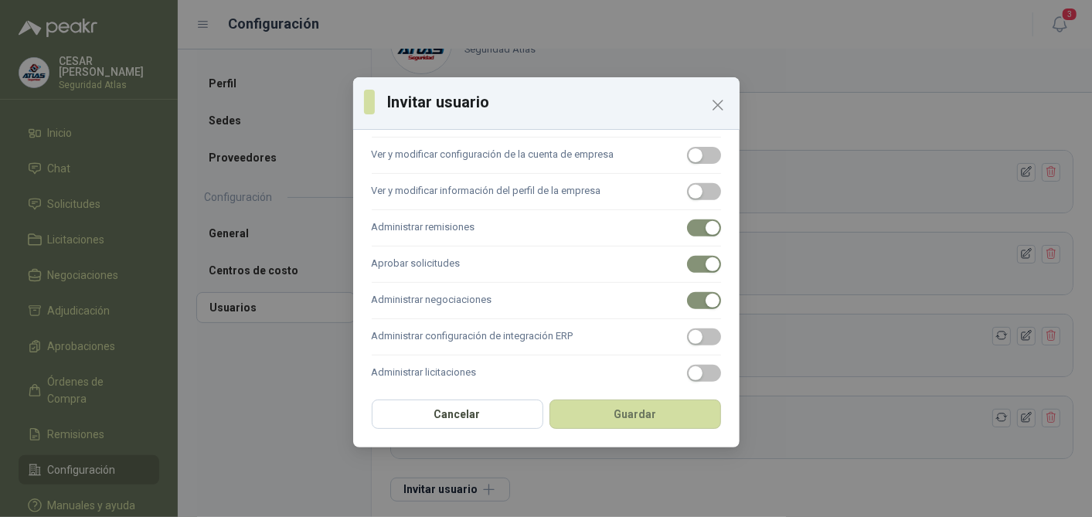
scroll to position [375, 0]
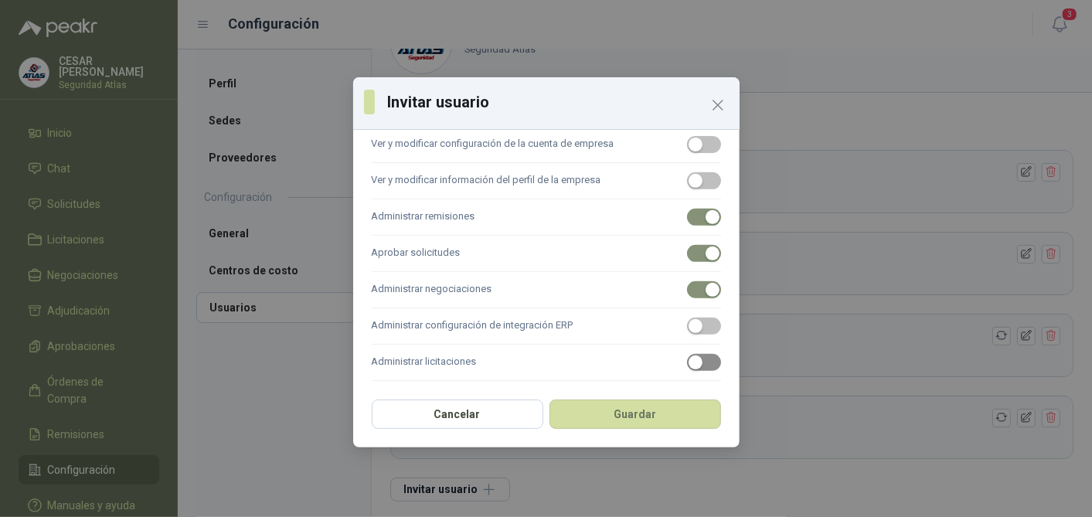
click at [688, 358] on div "button" at bounding box center [695, 362] width 14 height 14
click at [623, 419] on button "Guardar" at bounding box center [635, 413] width 172 height 29
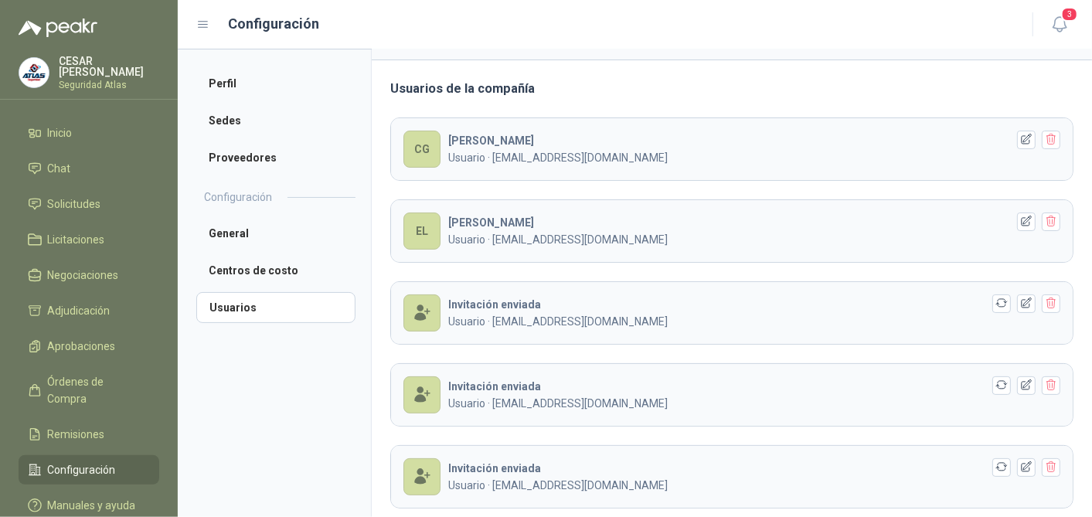
scroll to position [138, 0]
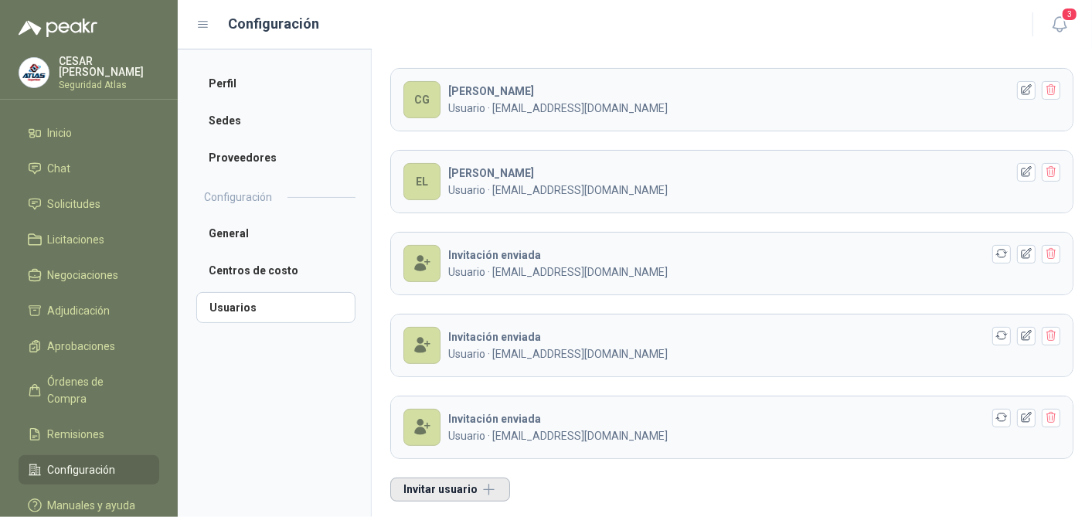
click at [464, 485] on button "Invitar usuario" at bounding box center [450, 489] width 120 height 24
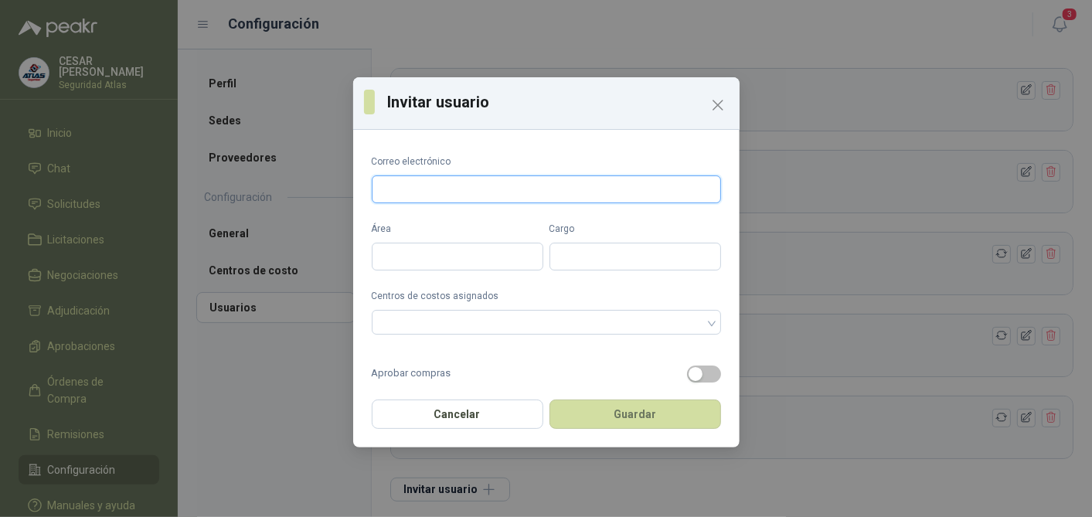
click at [453, 195] on input "Correo electrónico" at bounding box center [546, 189] width 349 height 28
paste input "**********"
type input "**********"
click at [412, 246] on input "Área" at bounding box center [458, 257] width 172 height 28
type input "*******"
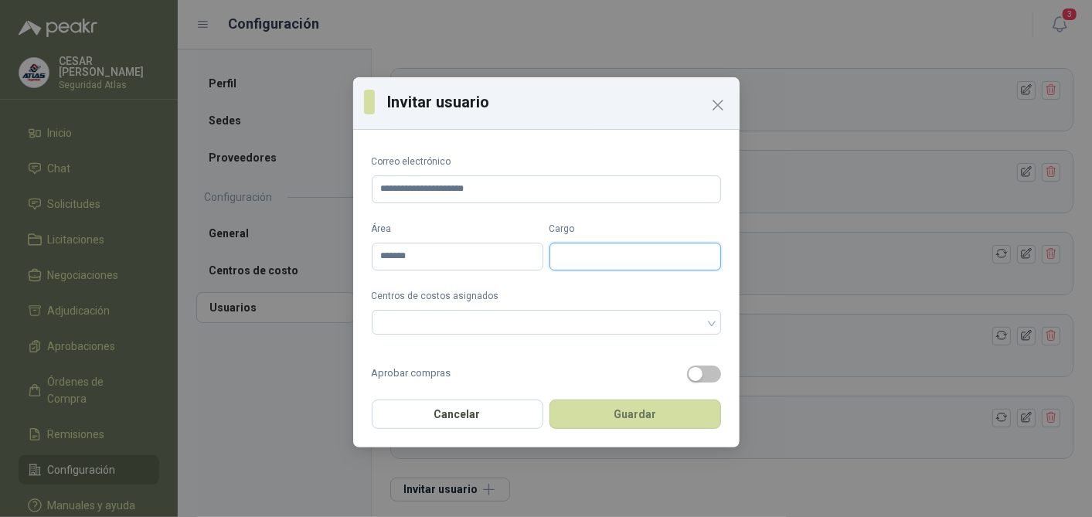
click at [562, 247] on input "Cargo" at bounding box center [635, 257] width 172 height 28
type input "********"
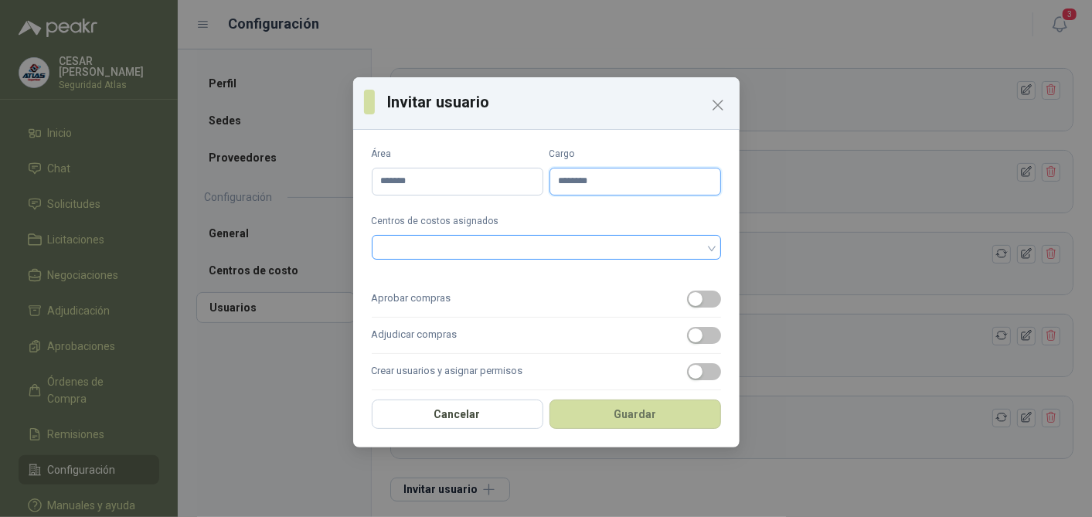
scroll to position [172, 0]
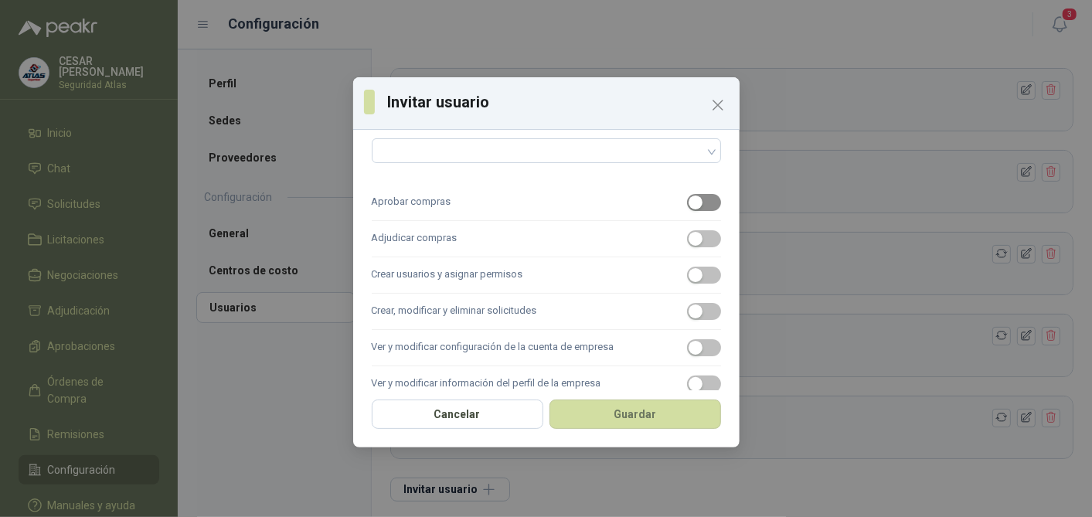
click at [699, 197] on span "button" at bounding box center [704, 202] width 34 height 17
click at [688, 237] on div "button" at bounding box center [695, 239] width 14 height 14
click at [688, 259] on label "Crear usuarios y asignar permisos" at bounding box center [546, 275] width 349 height 36
click at [688, 267] on button "Crear usuarios y asignar permisos" at bounding box center [704, 275] width 34 height 17
click at [695, 260] on label "Crear usuarios y asignar permisos" at bounding box center [546, 275] width 349 height 36
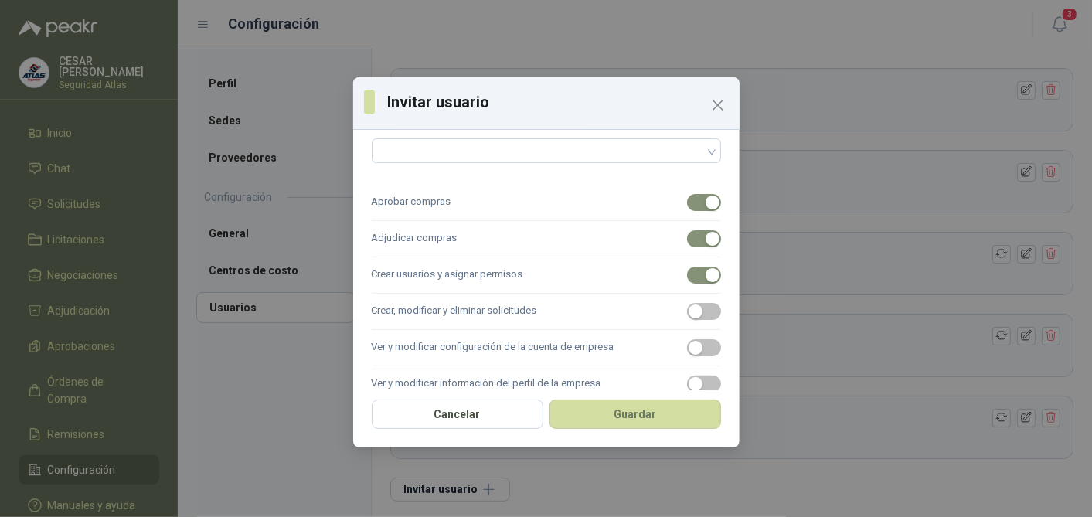
click at [695, 267] on button "Crear usuarios y asignar permisos" at bounding box center [704, 275] width 34 height 17
click at [691, 311] on span "button" at bounding box center [704, 311] width 34 height 17
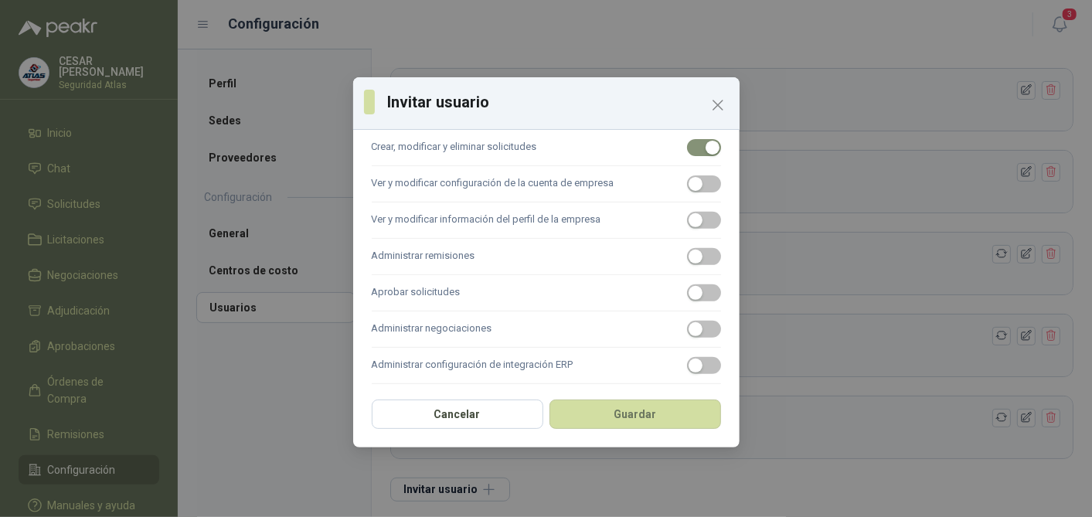
scroll to position [343, 0]
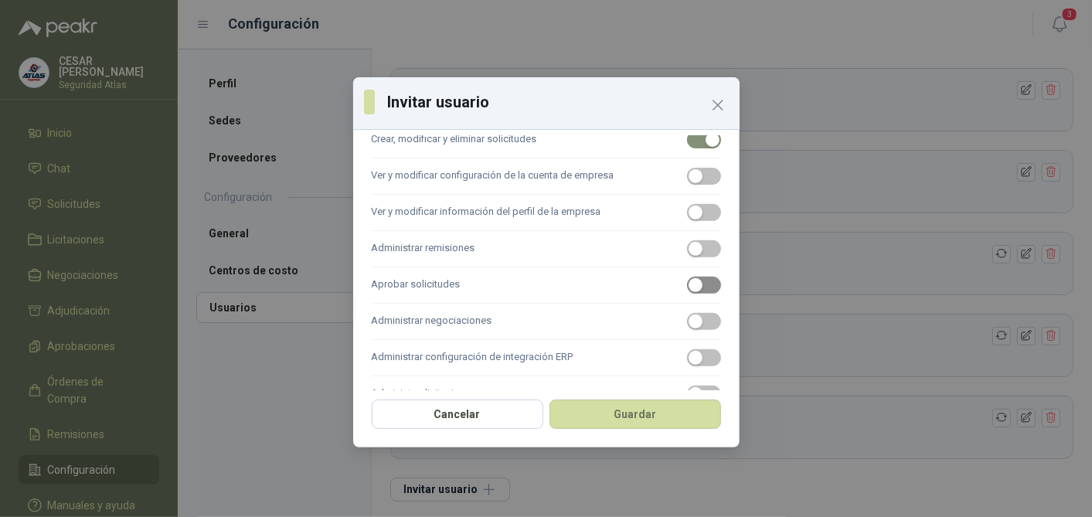
click at [701, 277] on span "button" at bounding box center [704, 285] width 34 height 17
click at [688, 243] on div "button" at bounding box center [695, 249] width 14 height 14
click at [688, 314] on div "button" at bounding box center [695, 321] width 14 height 14
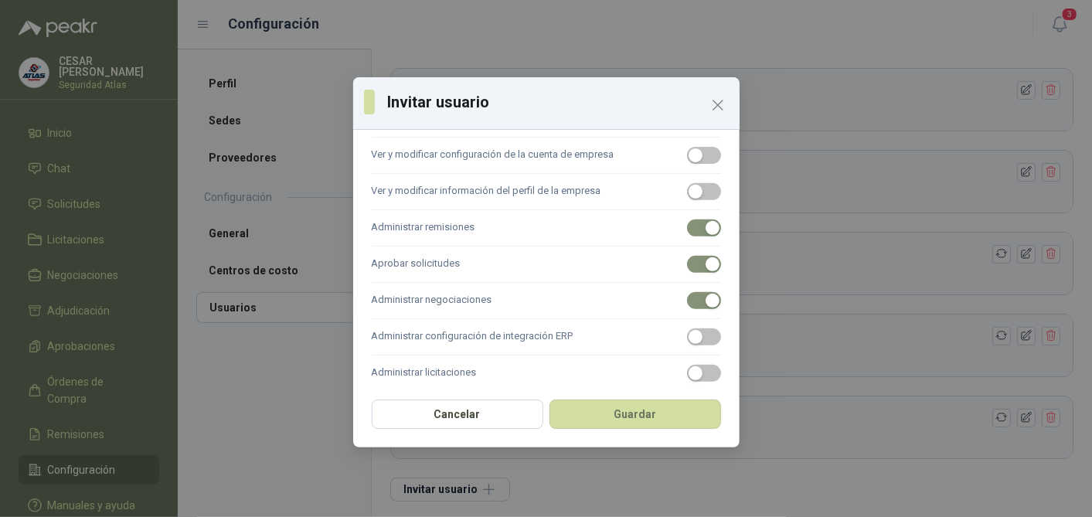
scroll to position [375, 0]
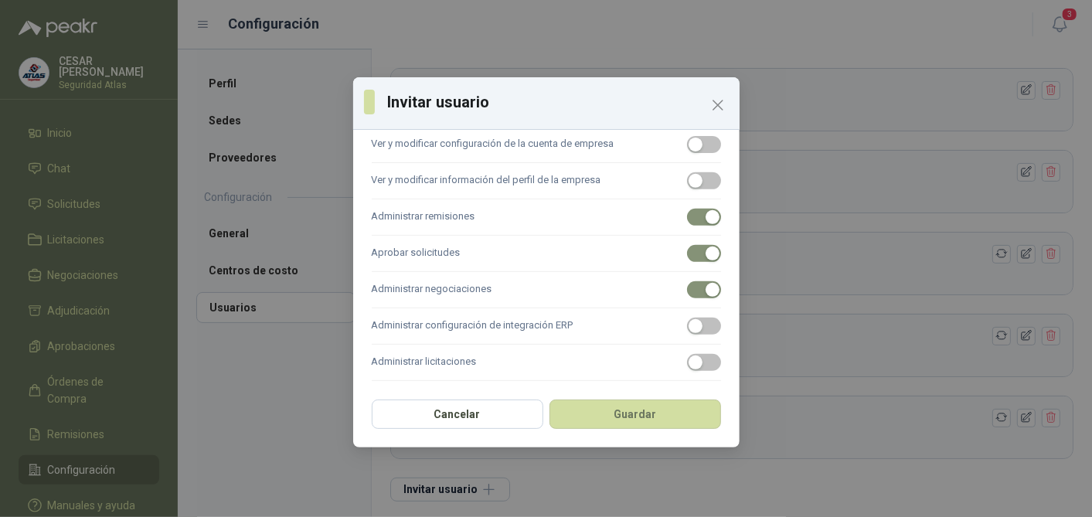
click at [672, 351] on label "Administrar licitaciones" at bounding box center [546, 363] width 349 height 36
click at [687, 354] on button "Administrar licitaciones" at bounding box center [704, 362] width 34 height 17
click at [687, 356] on span "button" at bounding box center [704, 362] width 34 height 17
click at [688, 356] on div "button" at bounding box center [695, 362] width 14 height 14
click at [645, 417] on button "Guardar" at bounding box center [635, 413] width 172 height 29
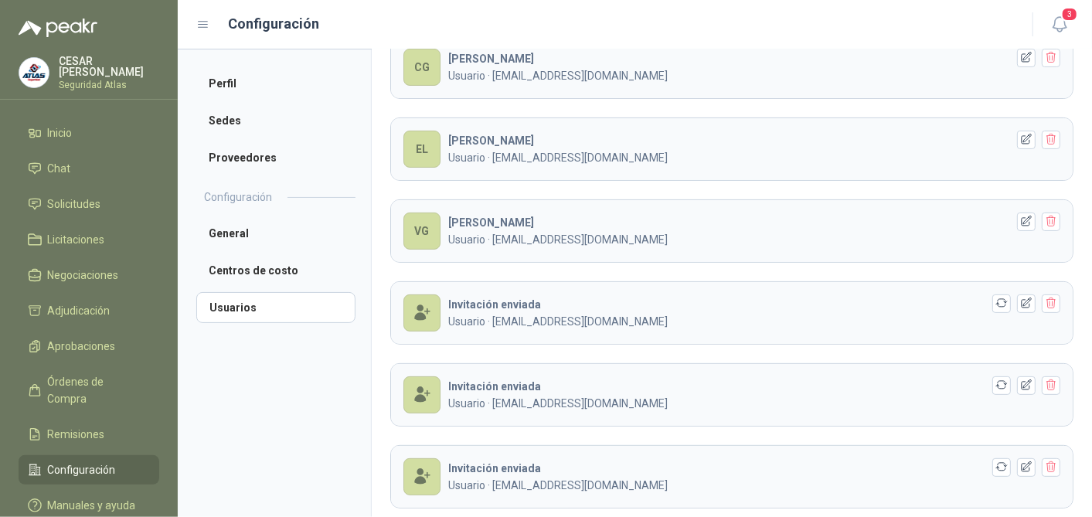
scroll to position [219, 0]
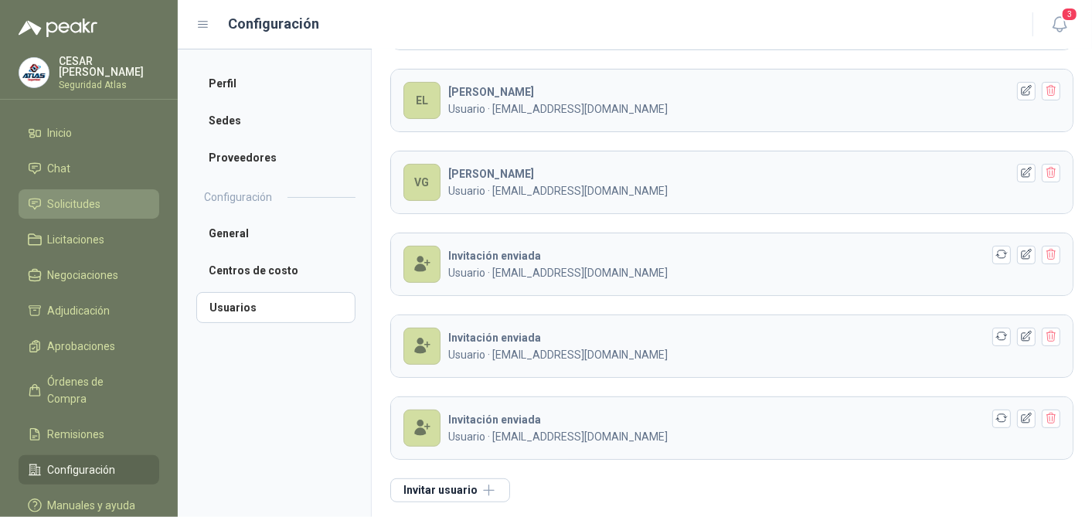
click at [79, 204] on span "Solicitudes" at bounding box center [74, 203] width 53 height 17
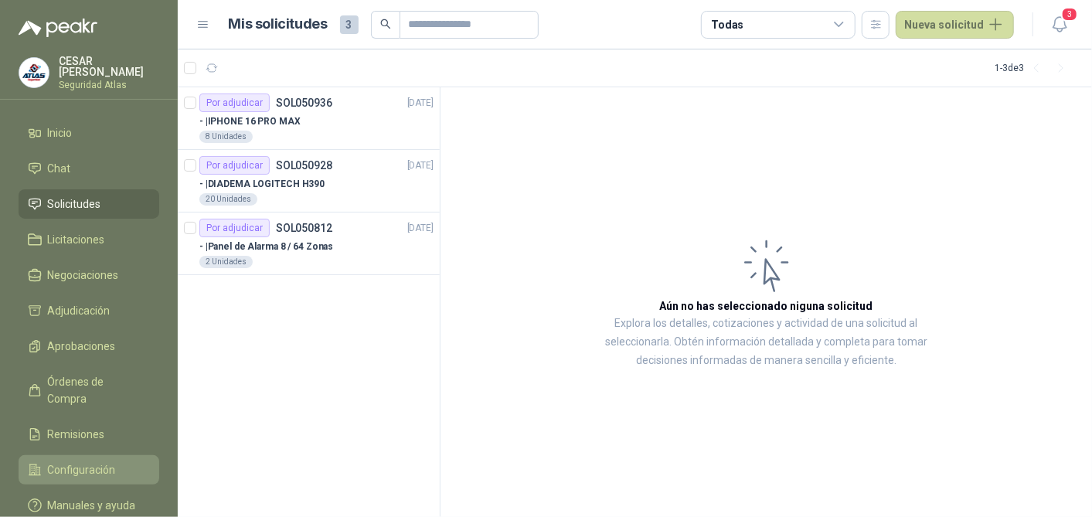
click at [82, 461] on span "Configuración" at bounding box center [82, 469] width 68 height 17
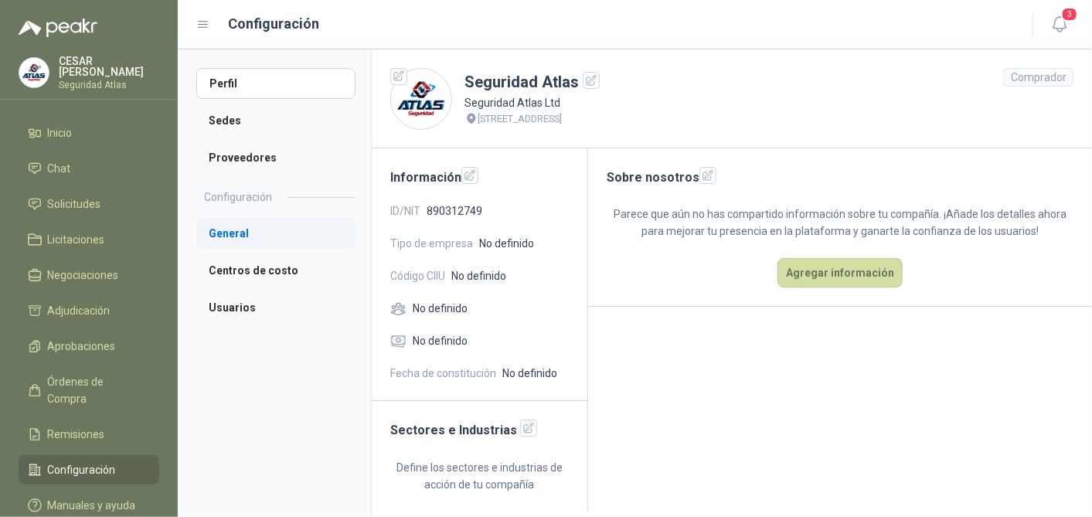
click at [254, 224] on li "General" at bounding box center [275, 233] width 159 height 31
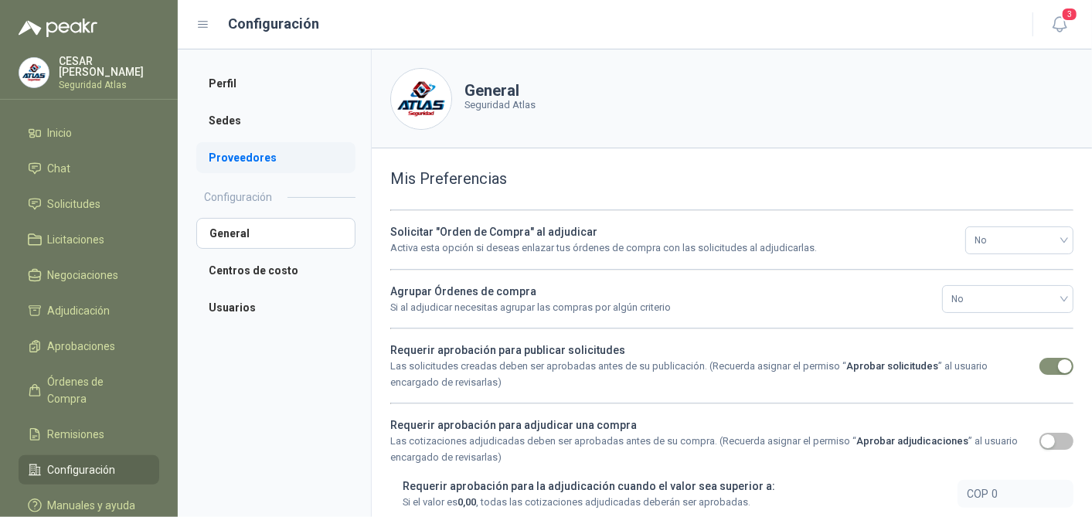
click at [246, 148] on li "Proveedores" at bounding box center [275, 157] width 159 height 31
click at [229, 116] on li "Sedes" at bounding box center [275, 120] width 159 height 31
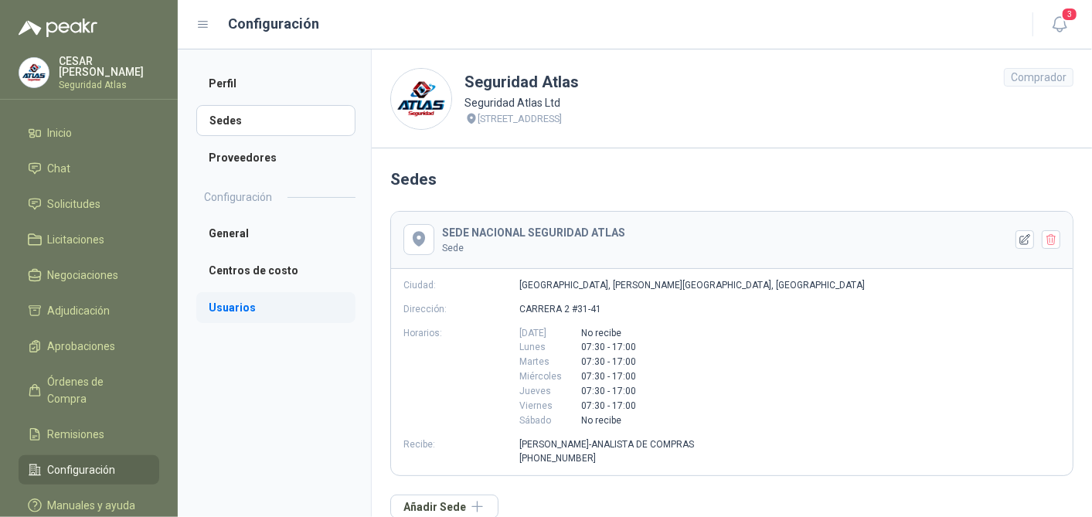
click at [239, 307] on li "Usuarios" at bounding box center [275, 307] width 159 height 31
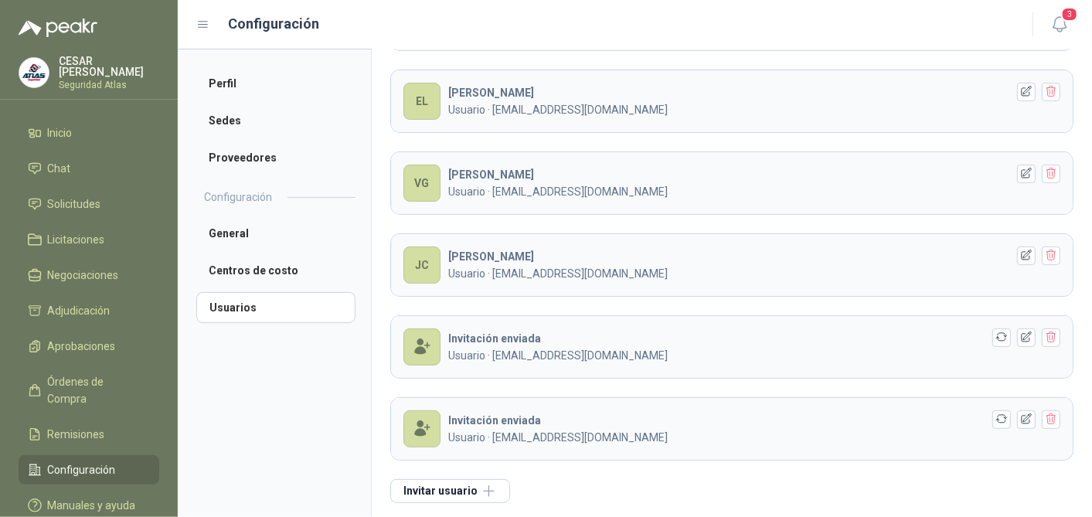
scroll to position [219, 0]
click at [995, 419] on icon "button" at bounding box center [1001, 418] width 13 height 13
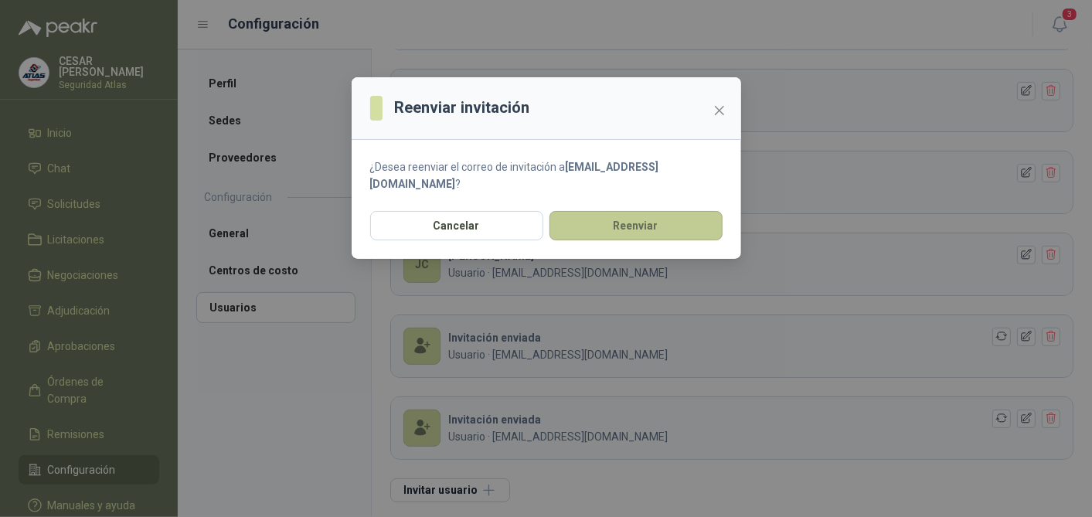
click at [613, 212] on button "Reenviar" at bounding box center [635, 225] width 173 height 29
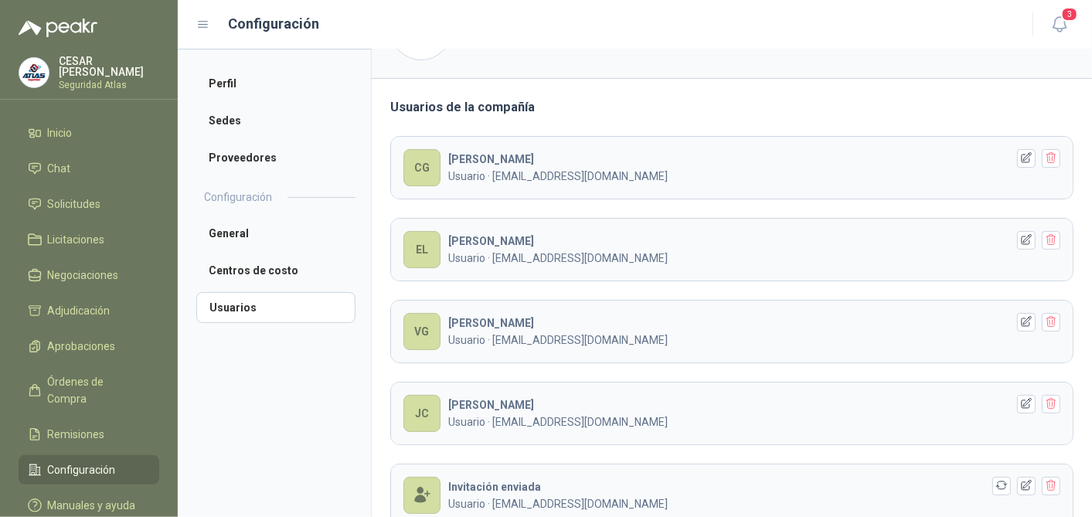
scroll to position [0, 0]
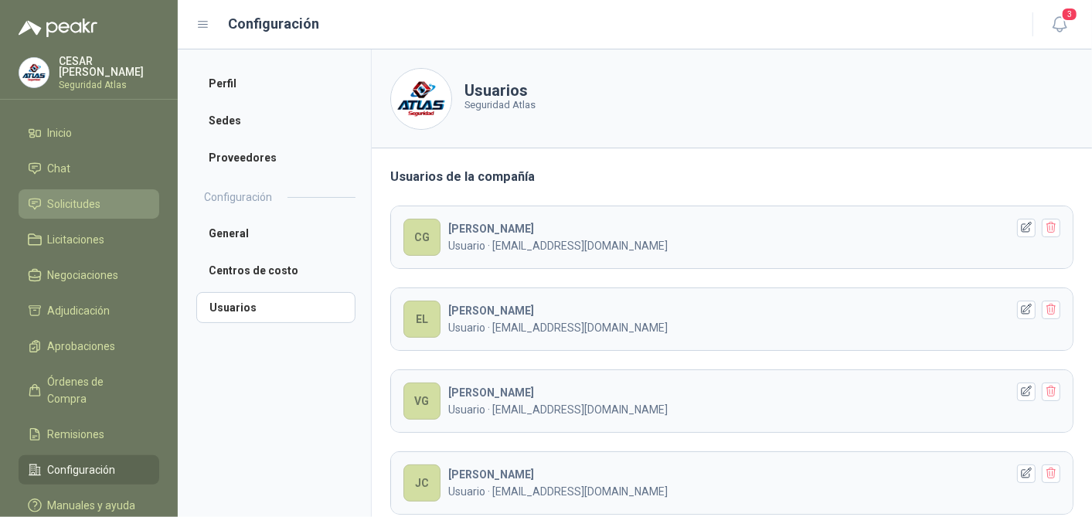
click at [85, 196] on span "Solicitudes" at bounding box center [74, 203] width 53 height 17
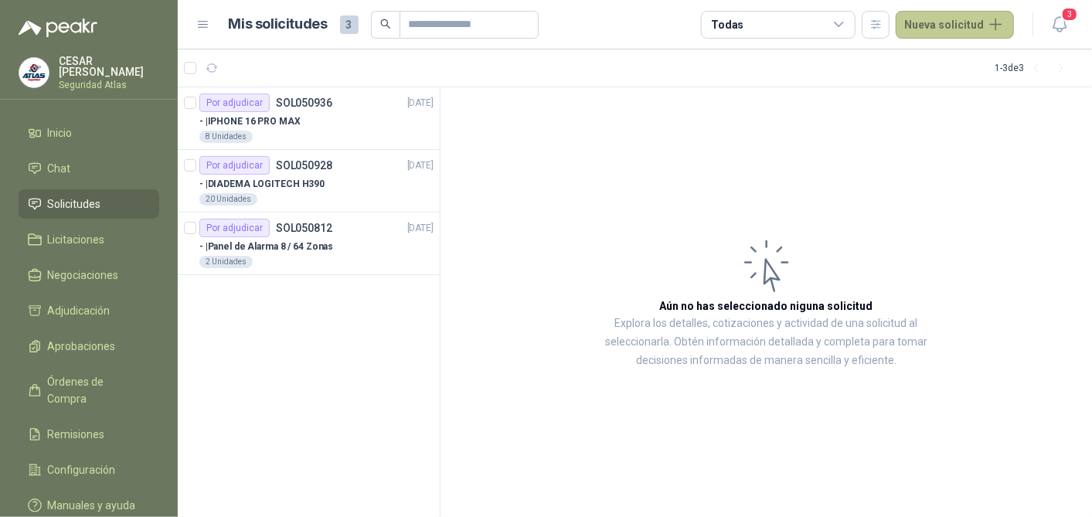
click at [970, 25] on button "Nueva solicitud" at bounding box center [954, 25] width 118 height 28
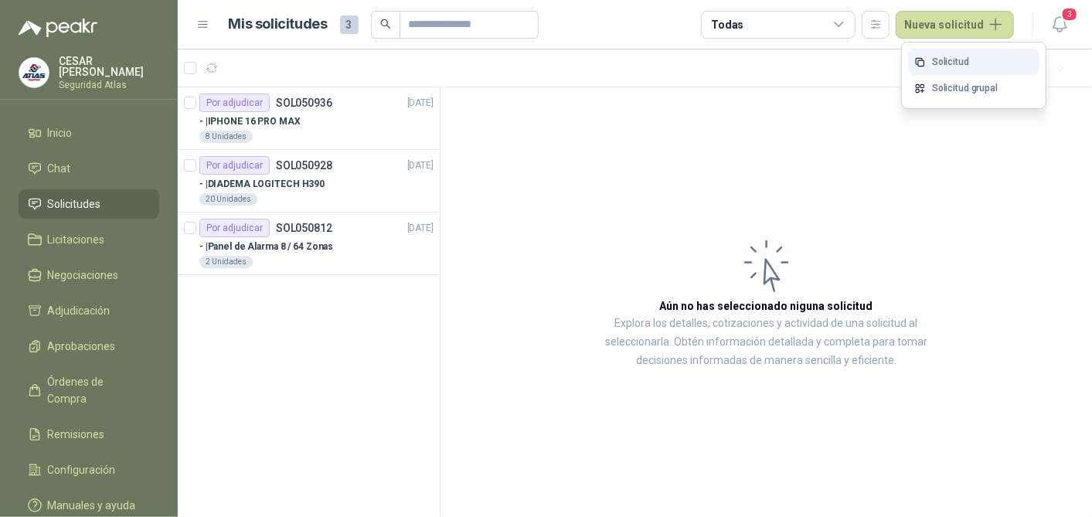
click at [971, 60] on link "Solicitud" at bounding box center [973, 62] width 131 height 27
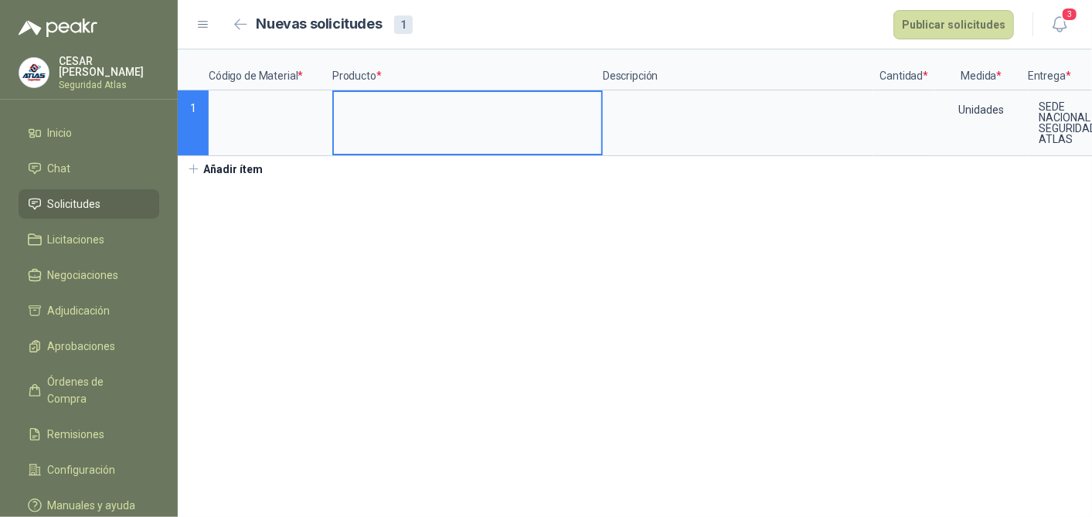
click at [377, 107] on input at bounding box center [467, 107] width 267 height 30
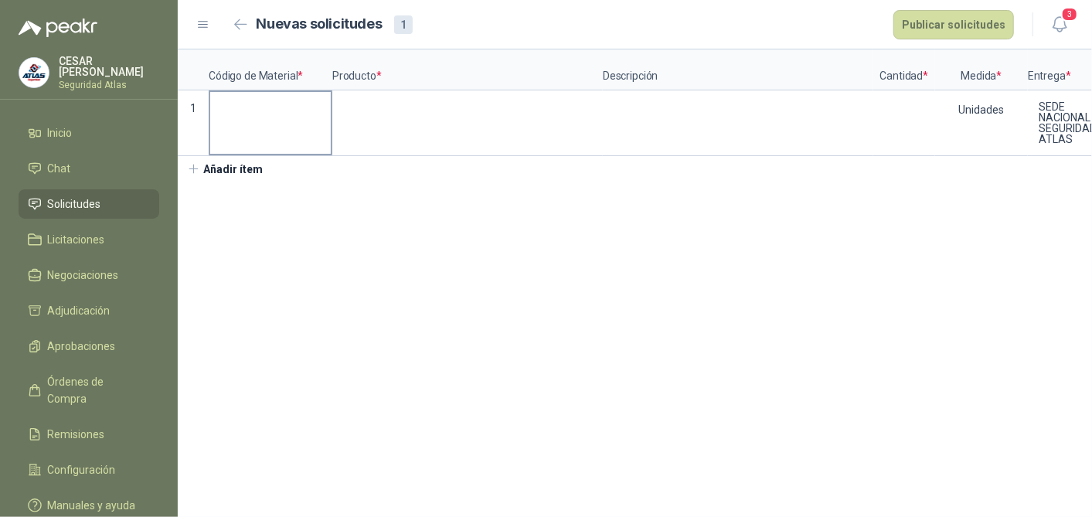
click at [240, 132] on label at bounding box center [270, 123] width 121 height 62
click at [240, 122] on input at bounding box center [270, 107] width 121 height 30
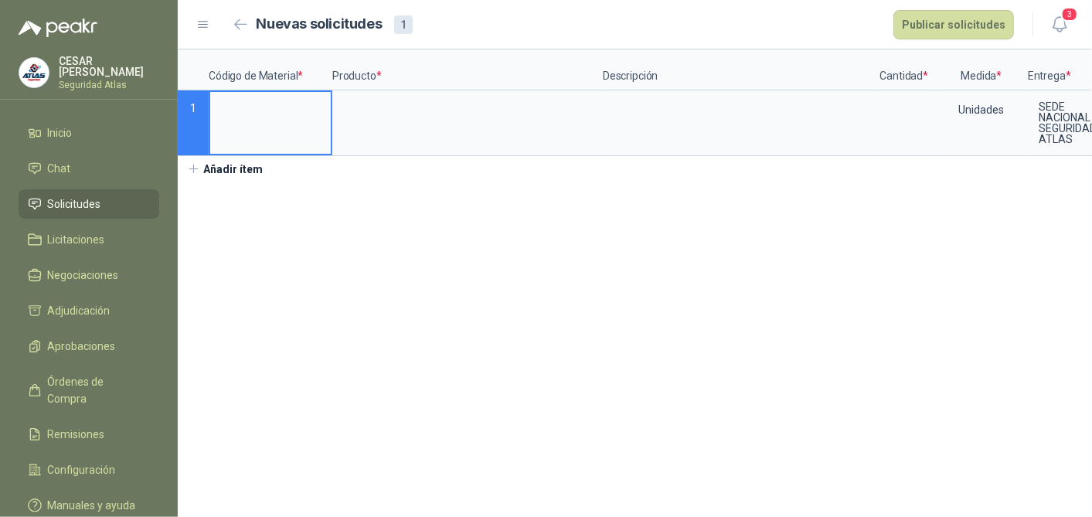
click at [262, 124] on label at bounding box center [270, 123] width 121 height 62
click at [262, 122] on input at bounding box center [270, 107] width 121 height 30
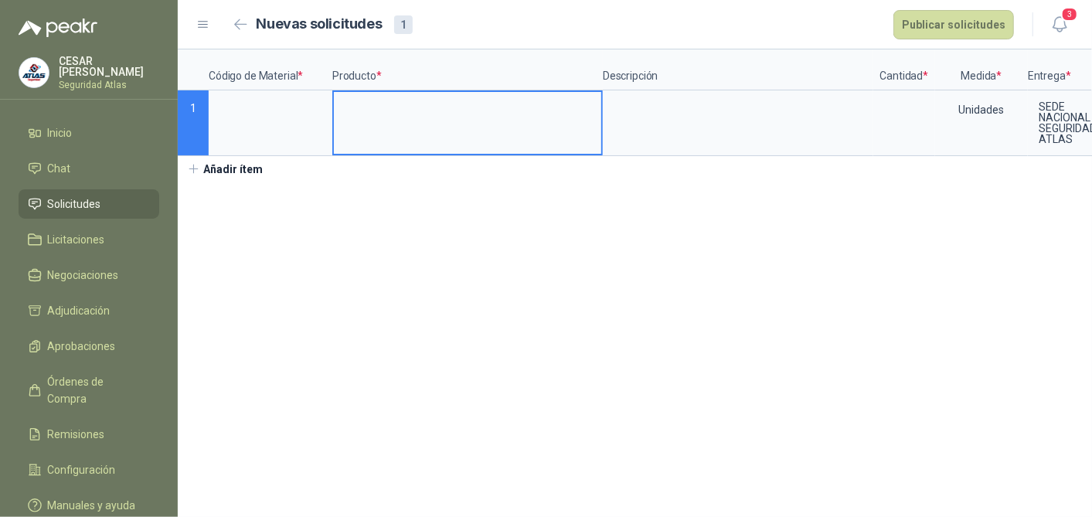
click at [386, 112] on input at bounding box center [467, 107] width 267 height 30
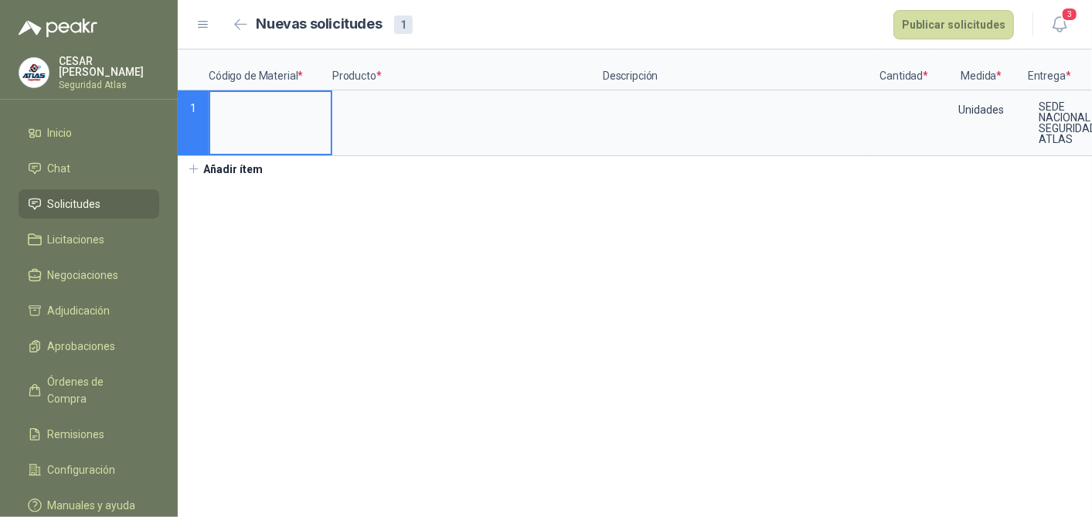
click at [258, 121] on input at bounding box center [270, 107] width 121 height 30
type input "*"
click at [359, 108] on input at bounding box center [467, 107] width 267 height 30
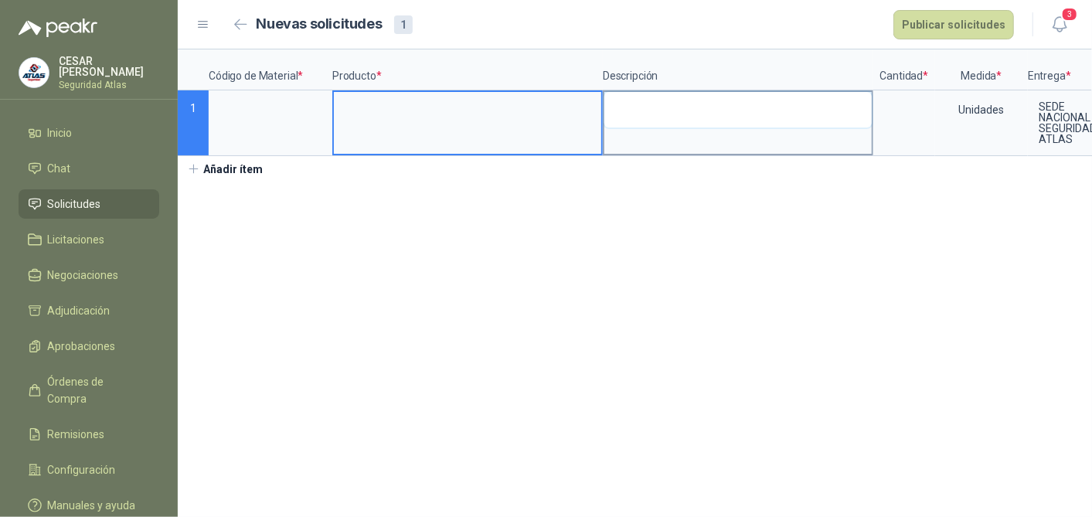
click at [657, 107] on textarea at bounding box center [737, 110] width 267 height 36
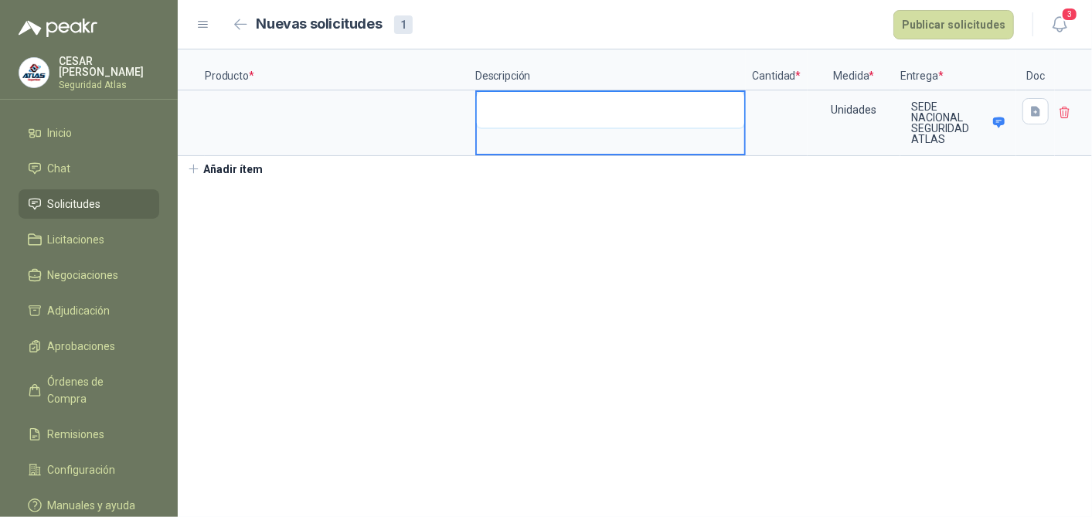
scroll to position [0, 17]
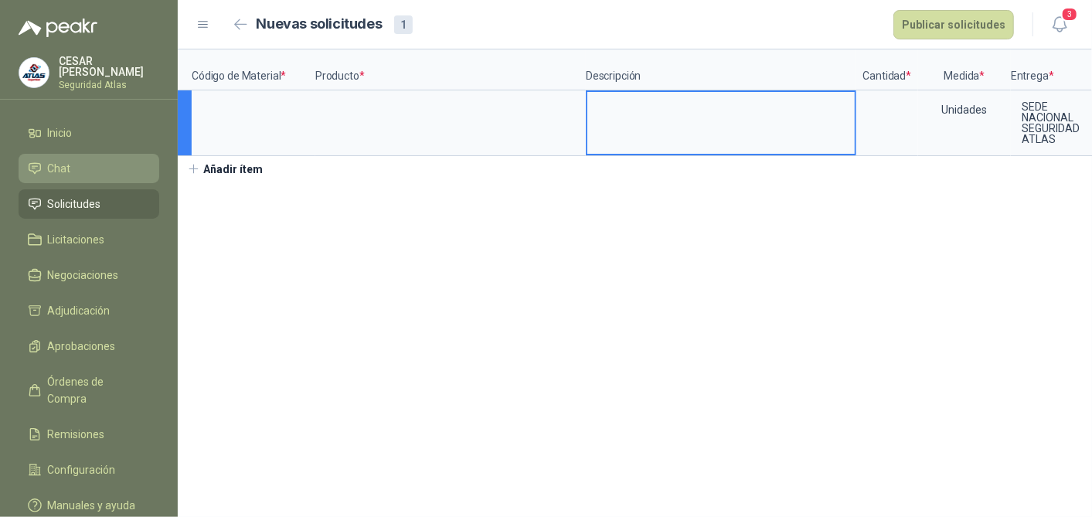
click at [57, 165] on span "Chat" at bounding box center [59, 168] width 23 height 17
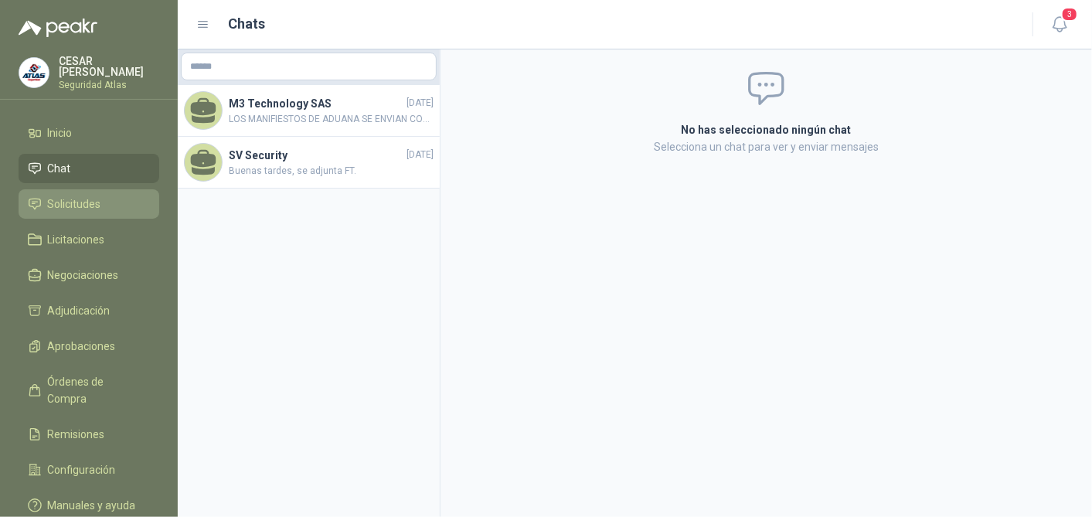
click at [59, 195] on span "Solicitudes" at bounding box center [74, 203] width 53 height 17
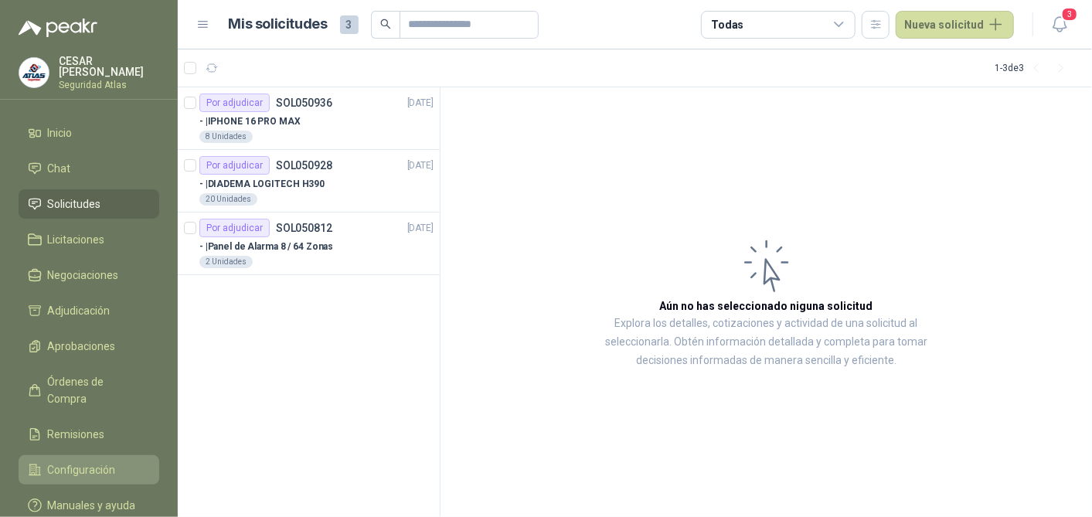
click at [67, 461] on span "Configuración" at bounding box center [82, 469] width 68 height 17
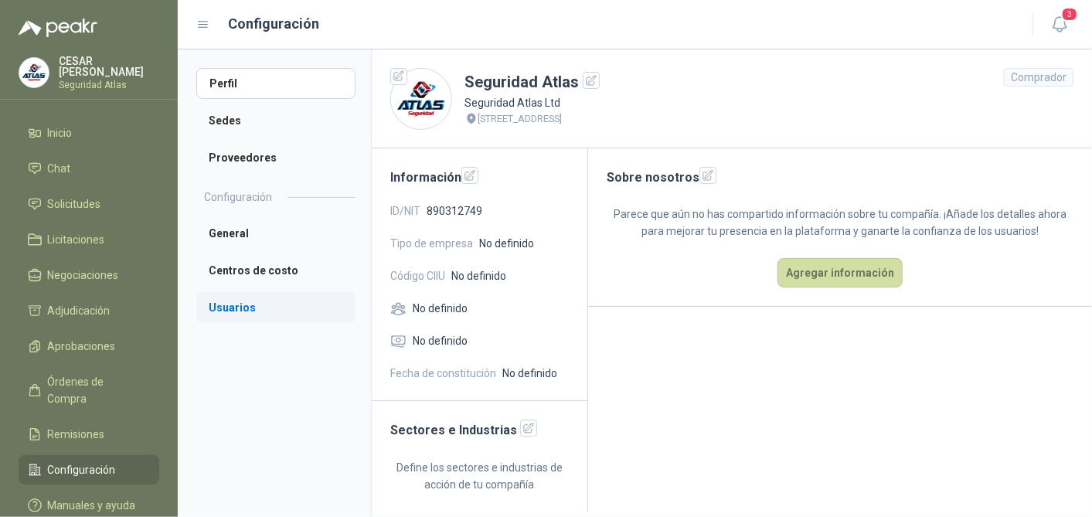
click at [218, 303] on li "Usuarios" at bounding box center [275, 307] width 159 height 31
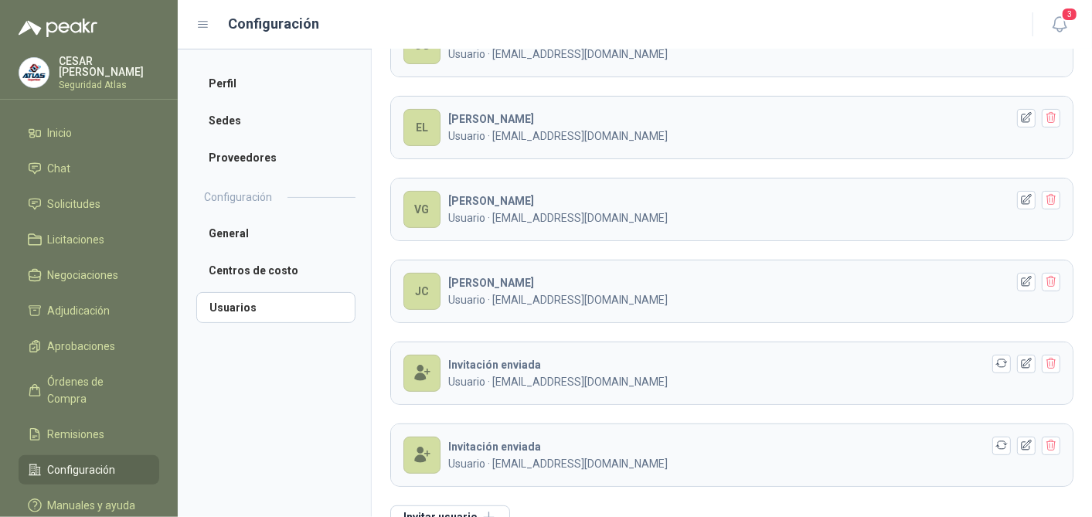
scroll to position [219, 0]
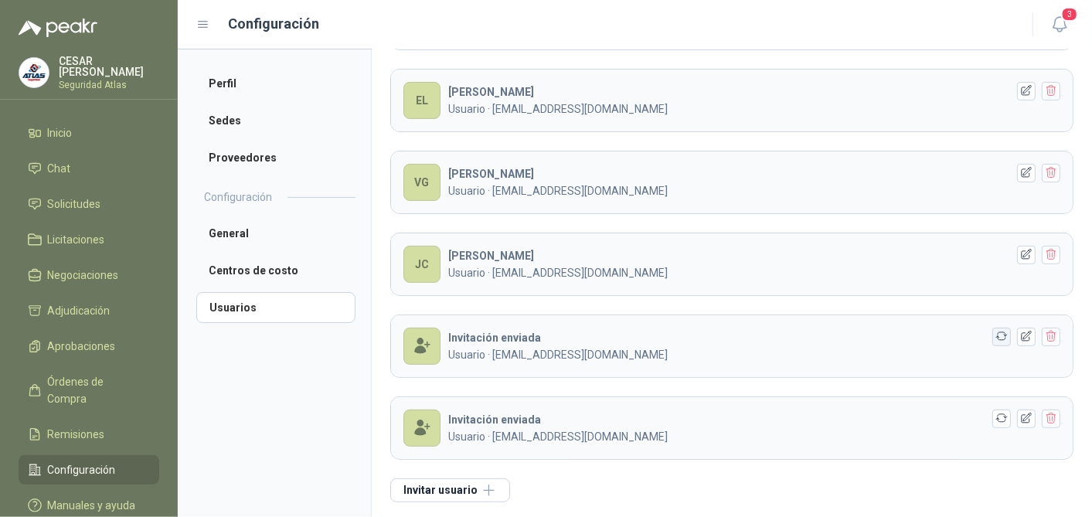
click at [995, 333] on icon "button" at bounding box center [1001, 336] width 13 height 13
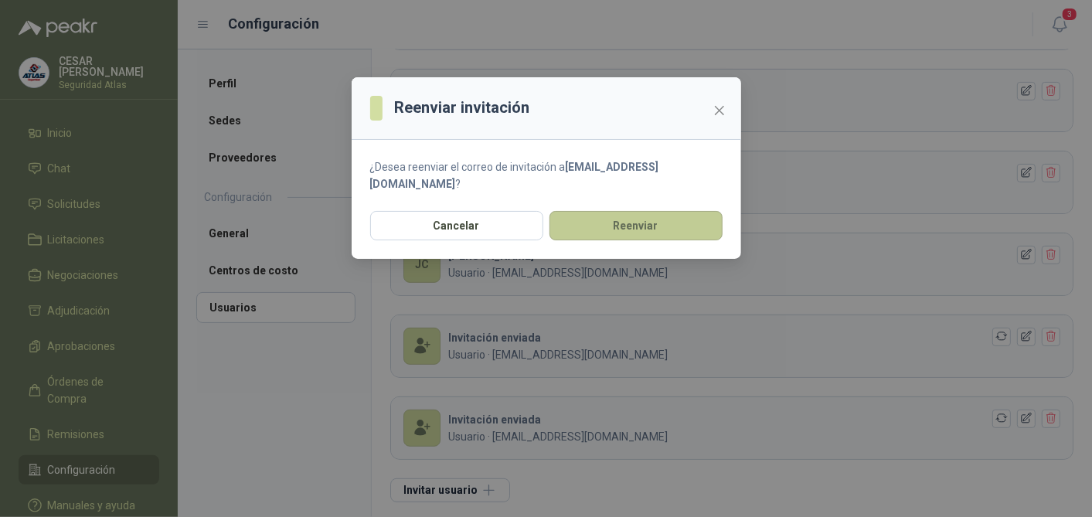
click at [604, 211] on button "Reenviar" at bounding box center [635, 225] width 173 height 29
